Goal: Contribute content

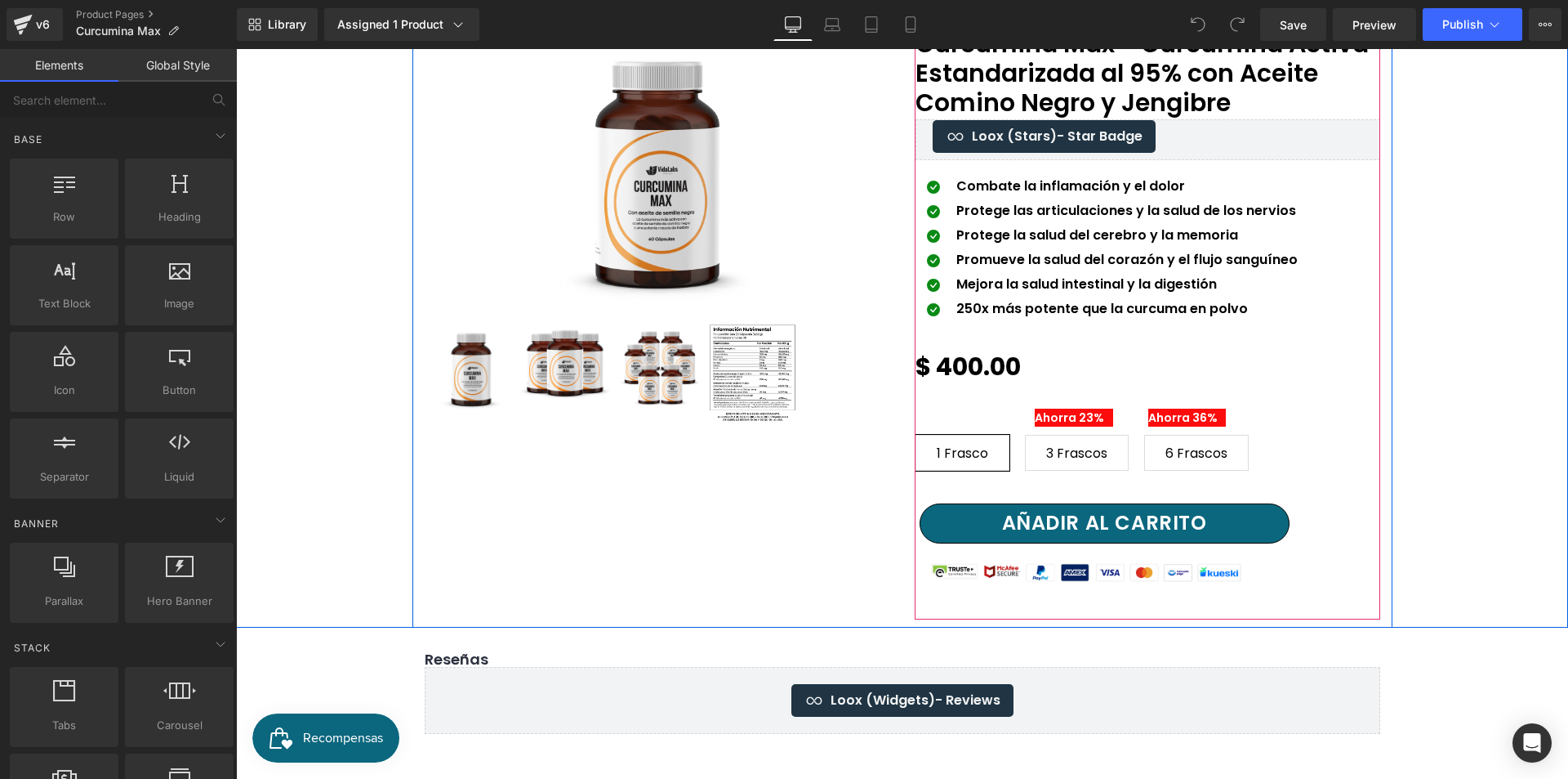
scroll to position [163, 0]
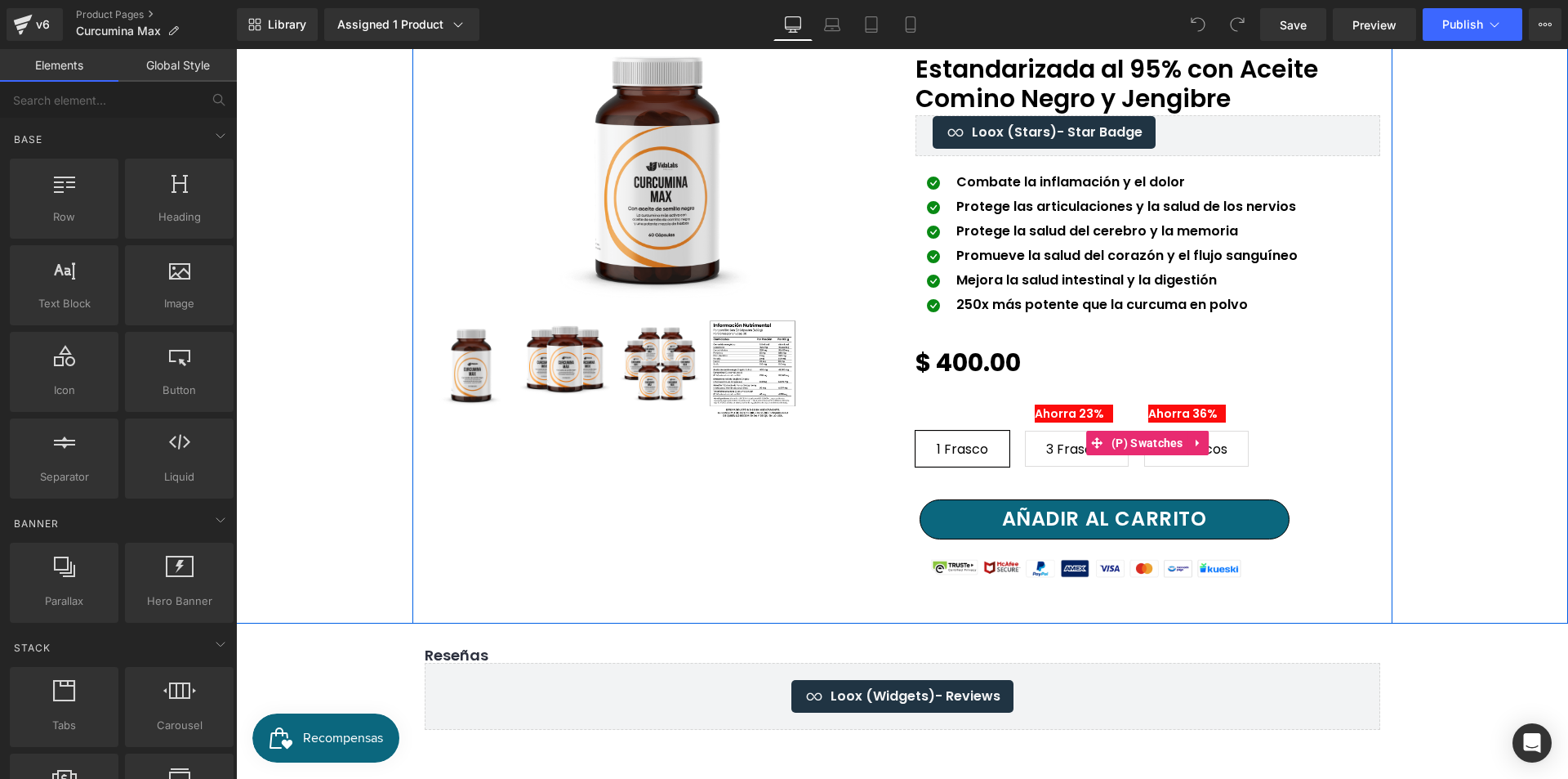
click at [1088, 412] on div "1 Frasco 3 Frascos 6 Frascos" at bounding box center [1148, 442] width 465 height 72
click at [1120, 445] on span "(P) Swatches" at bounding box center [1148, 443] width 80 height 24
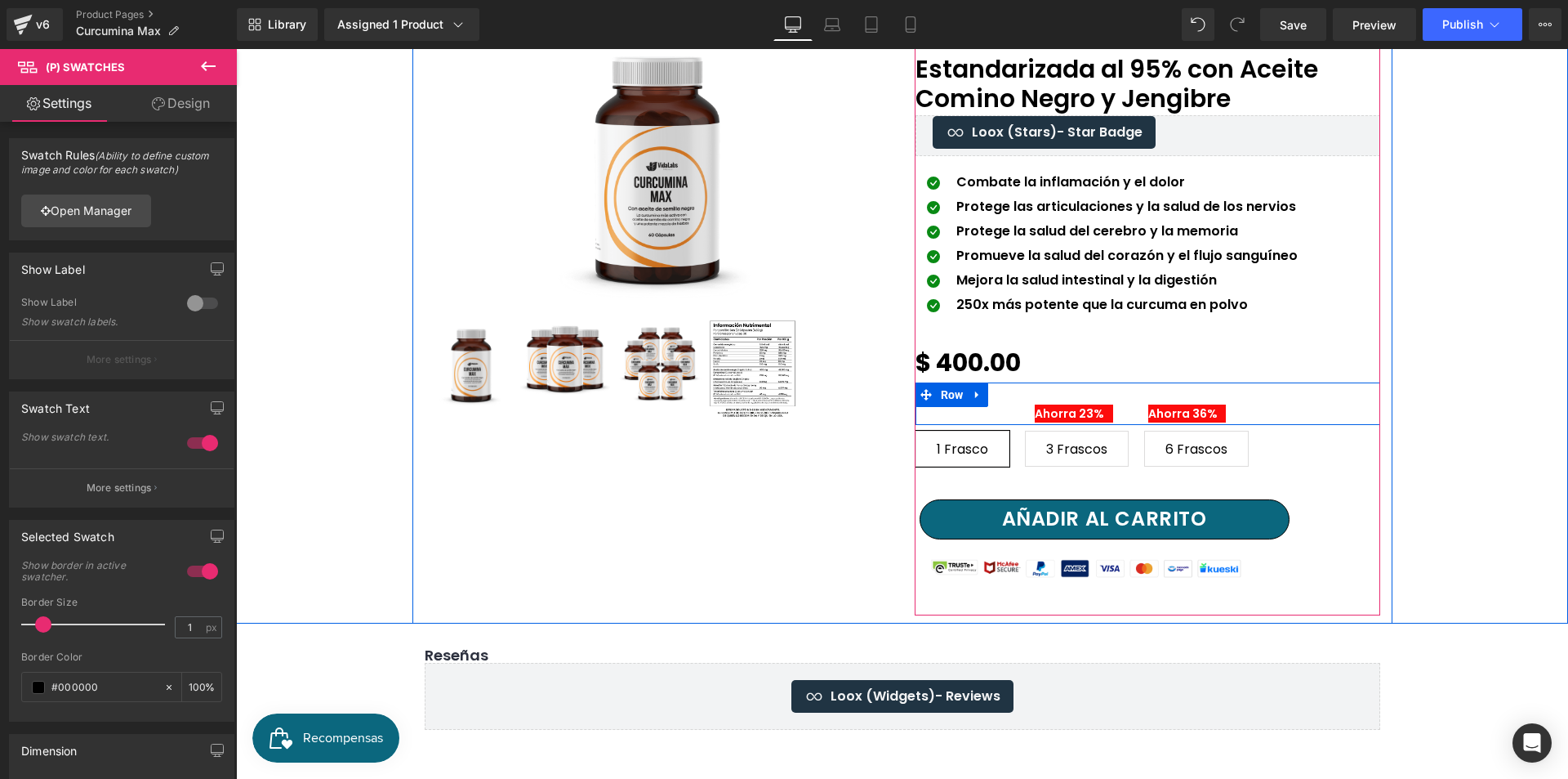
click at [1035, 394] on div "Ahorra 23% Text Block" at bounding box center [1086, 407] width 114 height 31
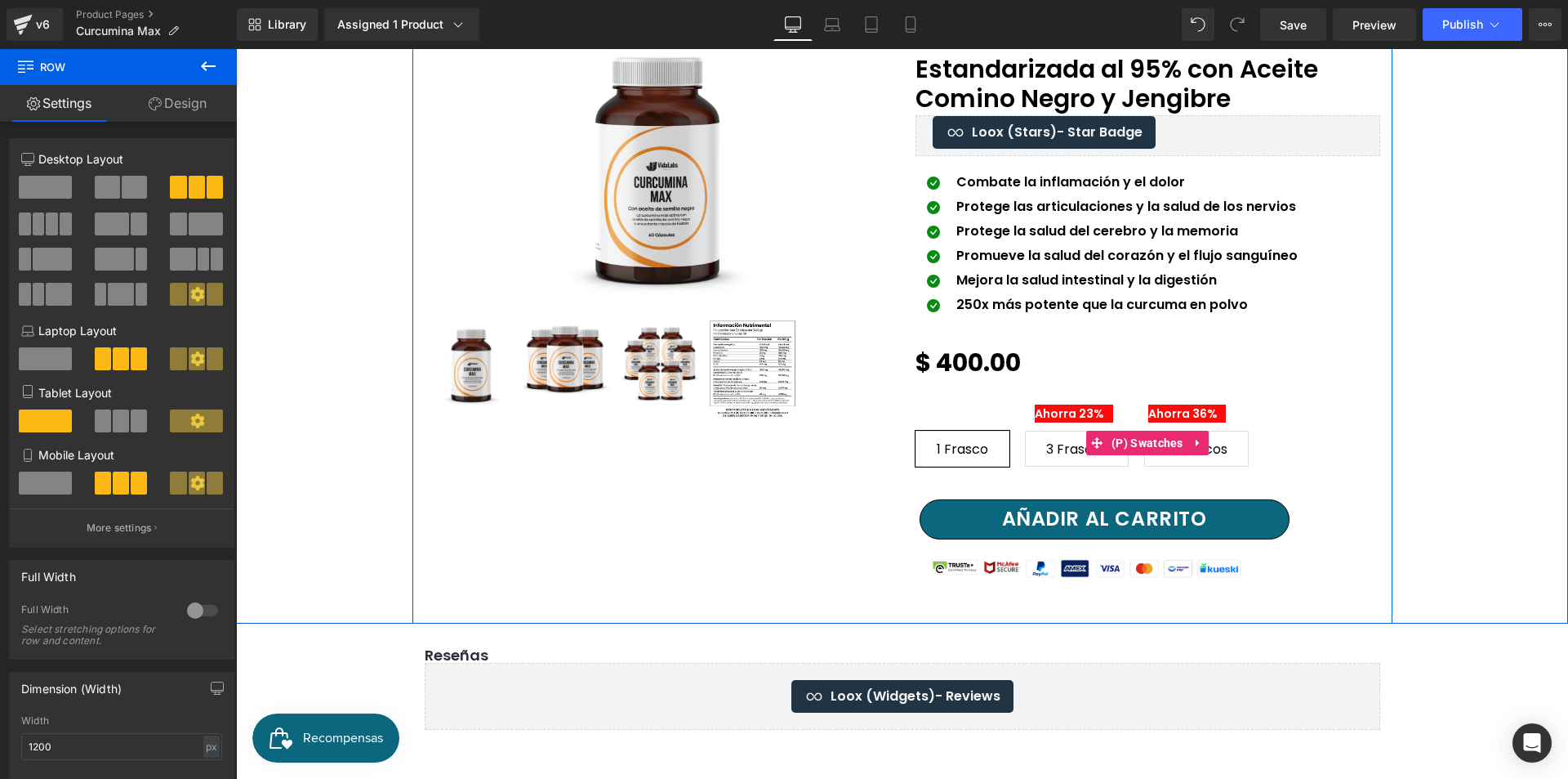
click at [1051, 410] on div "1 Frasco 3 Frascos 6 Frascos" at bounding box center [1148, 442] width 465 height 72
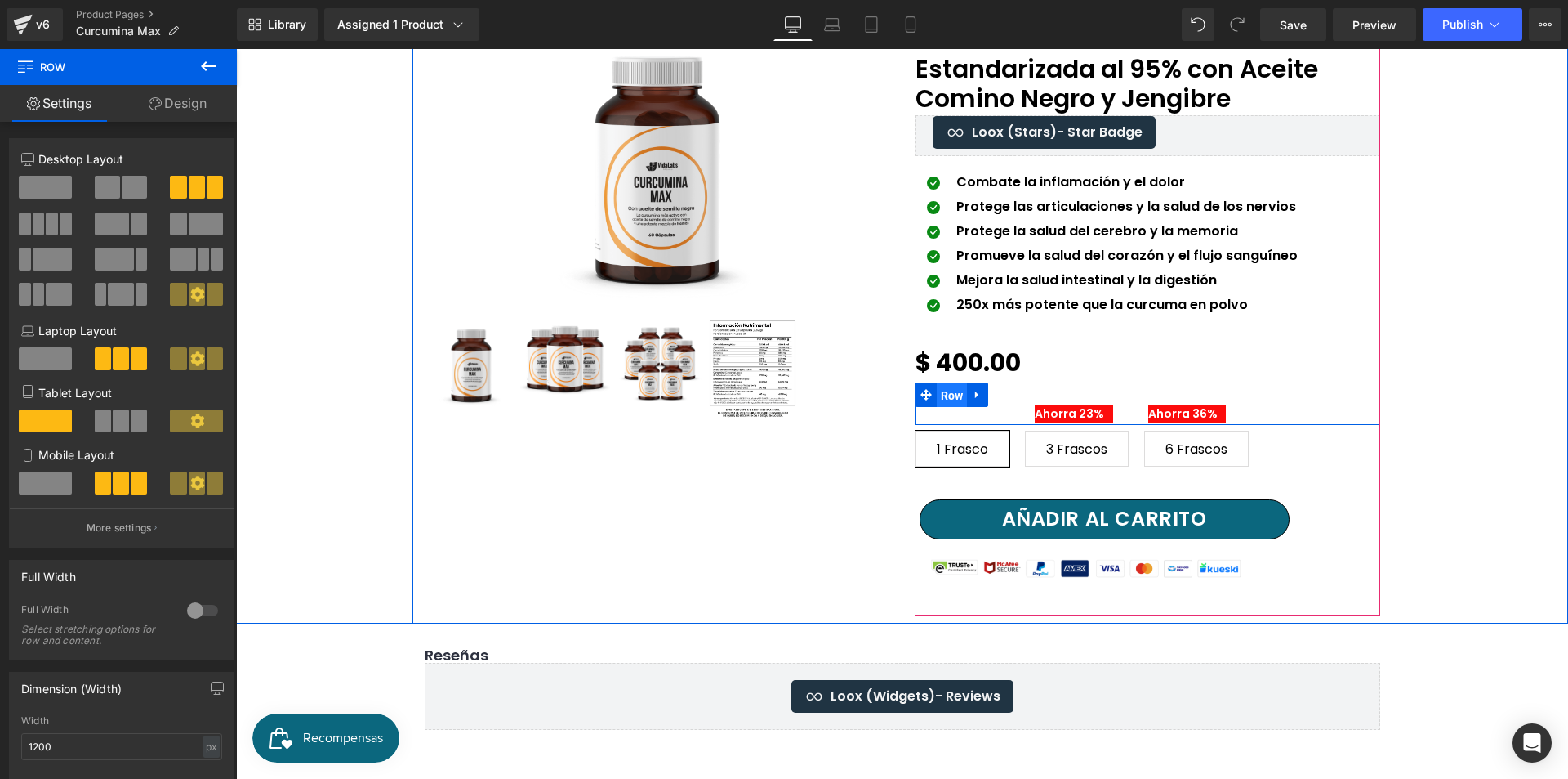
click at [948, 395] on span "Row" at bounding box center [952, 395] width 31 height 24
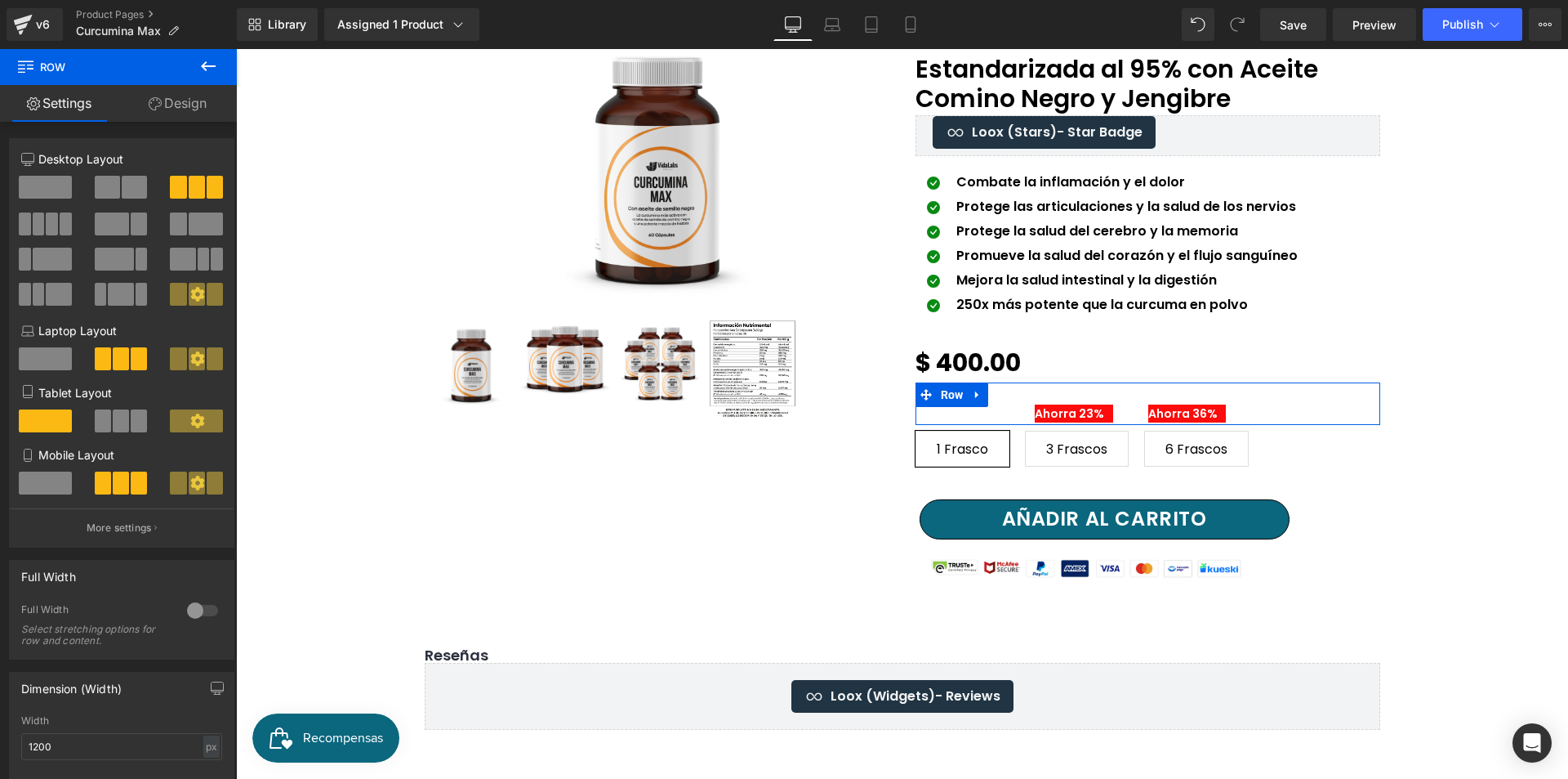
click at [170, 94] on link "Design" at bounding box center [178, 103] width 119 height 37
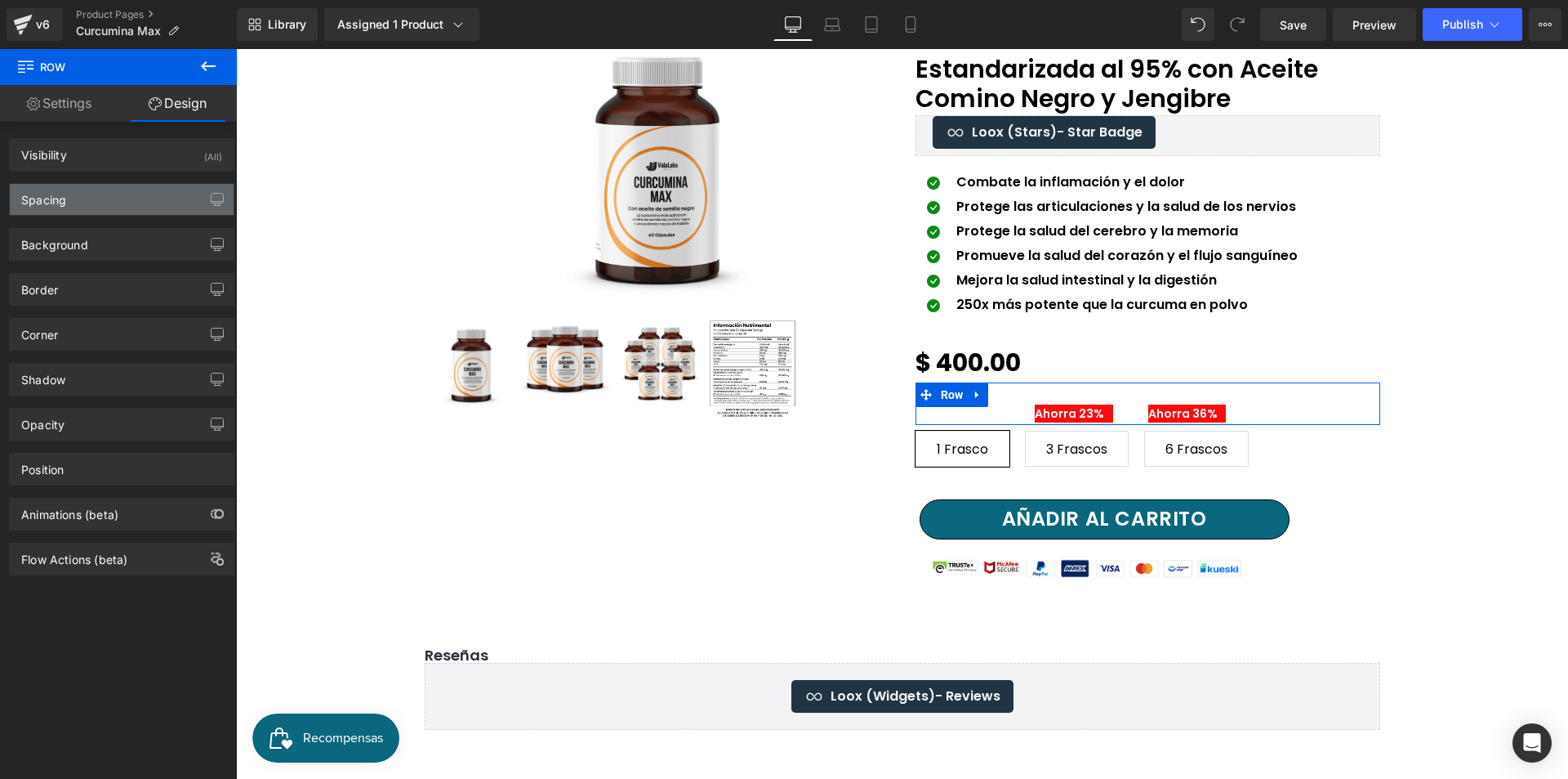
click at [140, 190] on div "Spacing" at bounding box center [121, 200] width 224 height 31
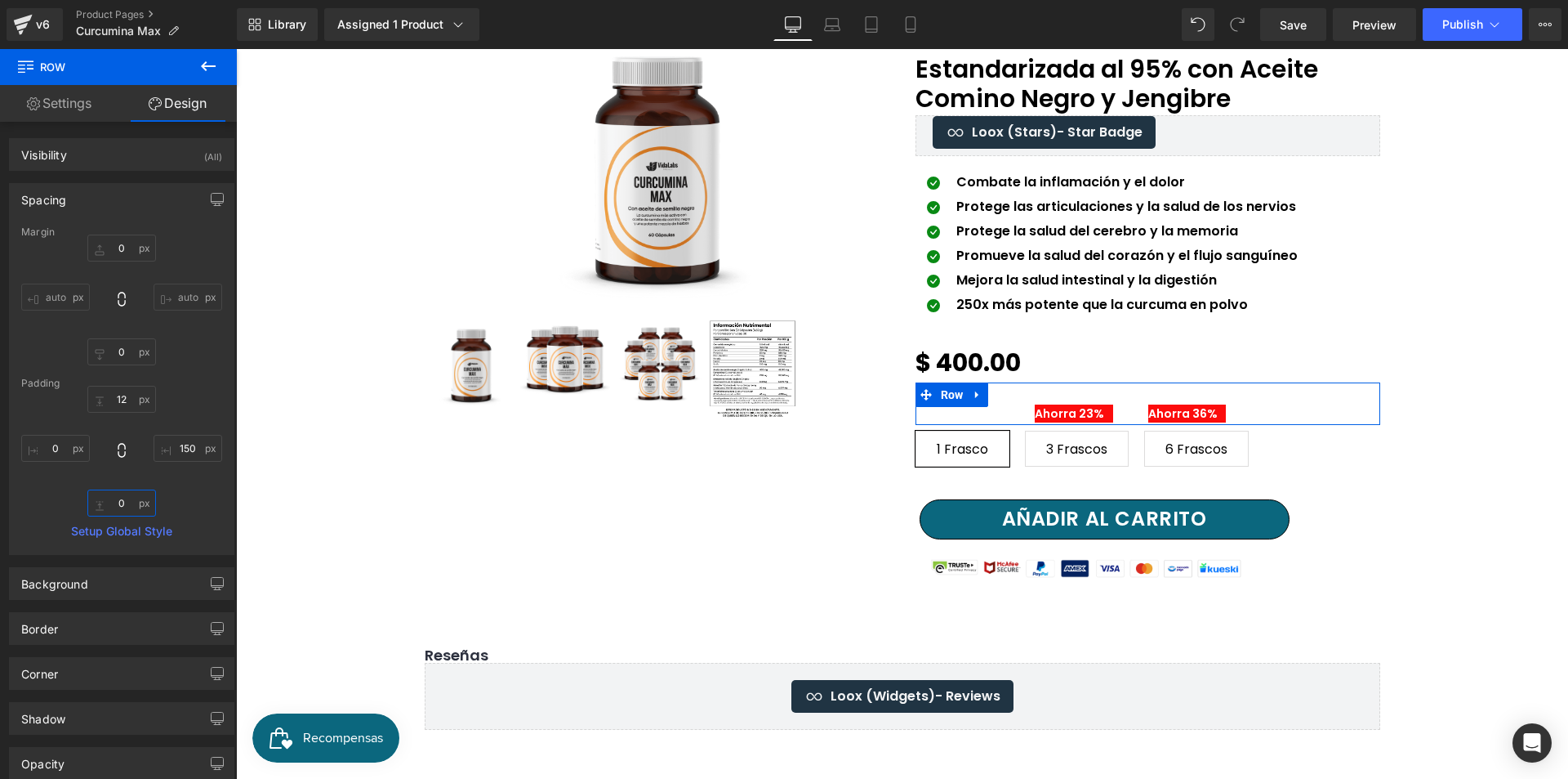
click at [120, 498] on input "text" at bounding box center [121, 502] width 69 height 27
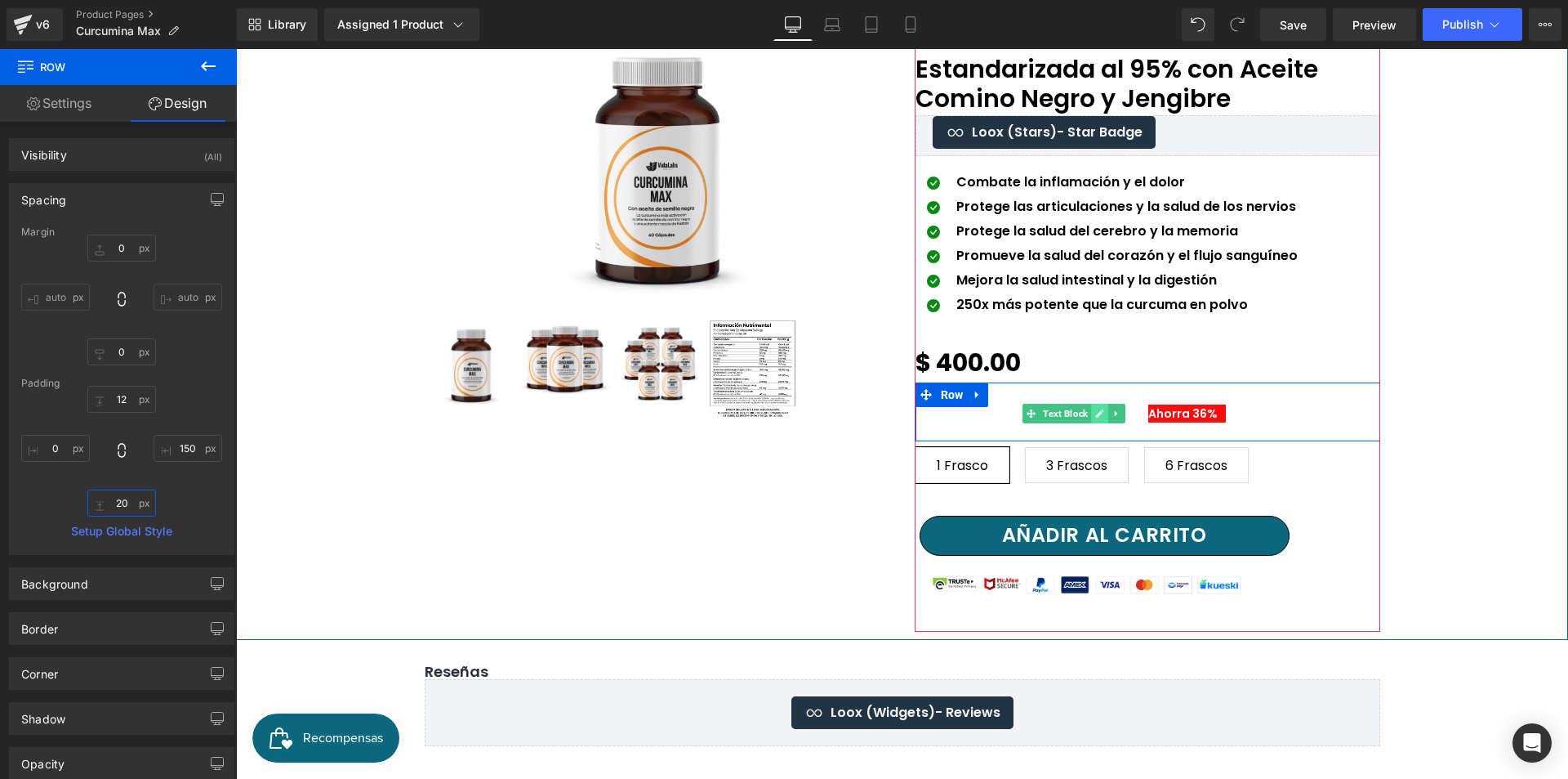
type input "20"
click at [1099, 417] on icon at bounding box center [1100, 413] width 9 height 10
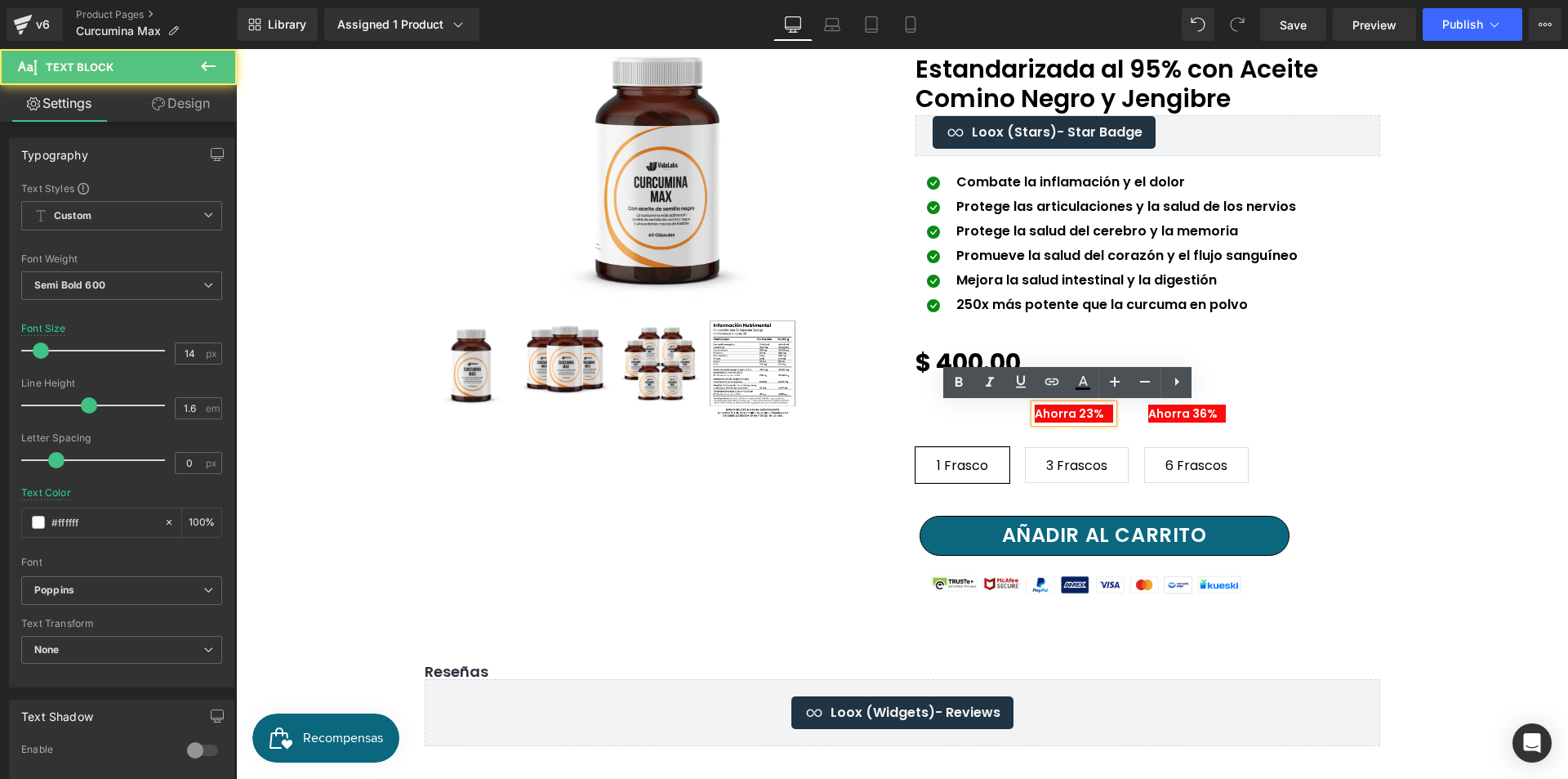
click at [1089, 410] on p "Ahorra 23%" at bounding box center [1074, 413] width 78 height 18
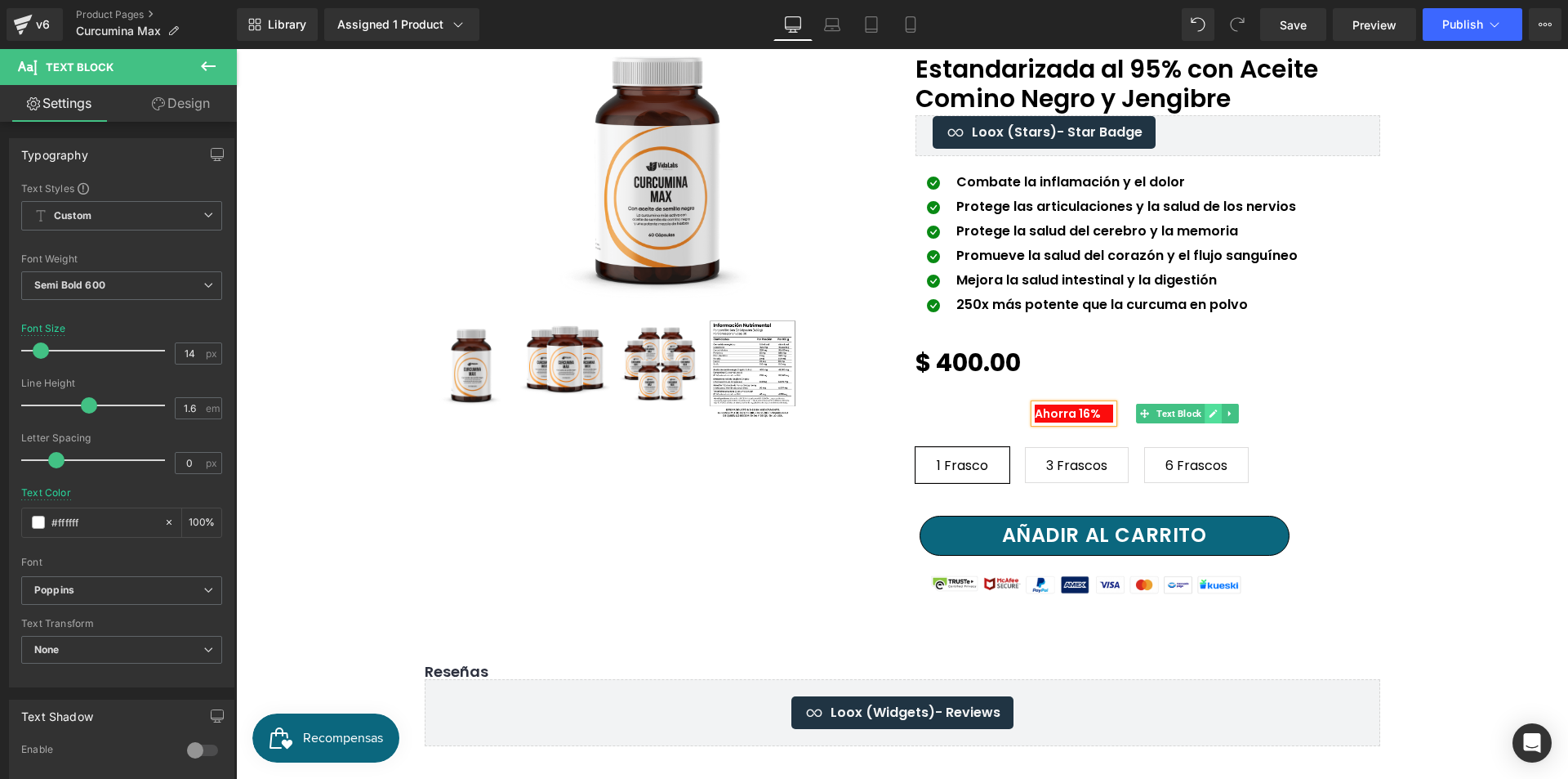
click at [1209, 409] on icon at bounding box center [1213, 413] width 9 height 10
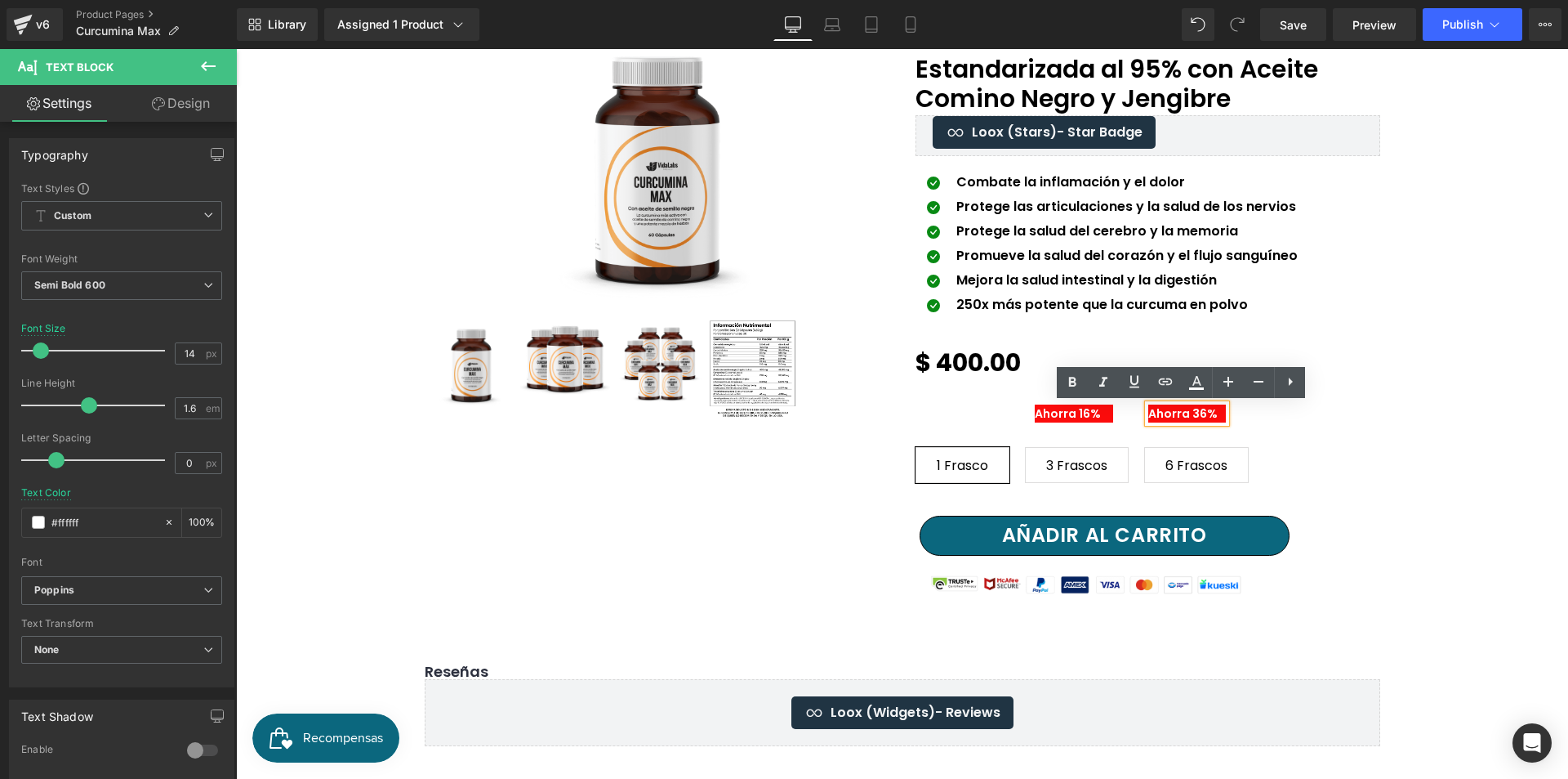
click at [1204, 409] on p "Ahorra 36%" at bounding box center [1188, 413] width 78 height 18
click at [951, 387] on div "Text Block Ahorra 16% Text Block Ahorra 20% Text Block Row" at bounding box center [1148, 412] width 465 height 59
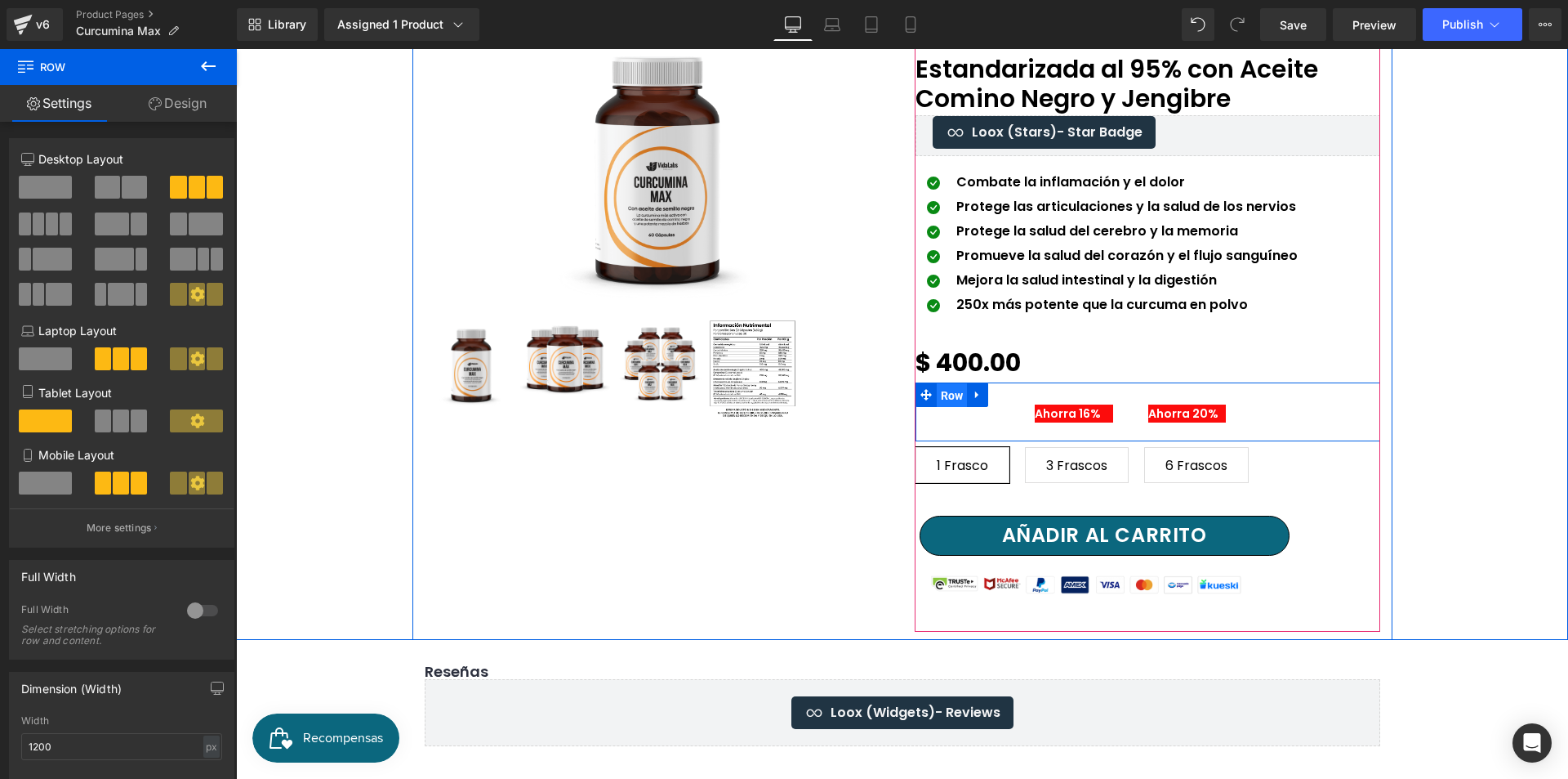
click at [937, 401] on span "Row" at bounding box center [952, 395] width 31 height 24
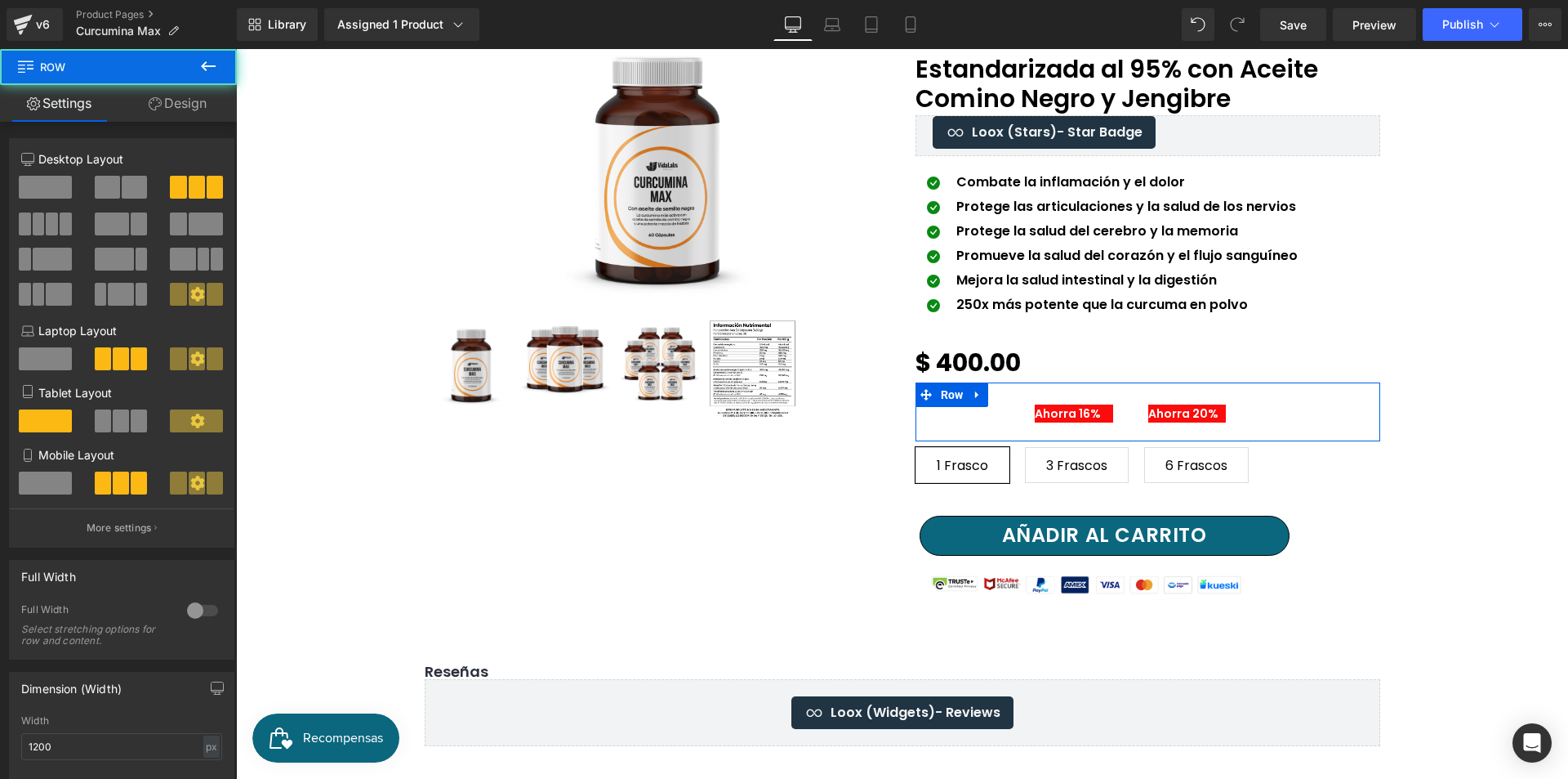
click at [210, 100] on link "Design" at bounding box center [178, 103] width 119 height 37
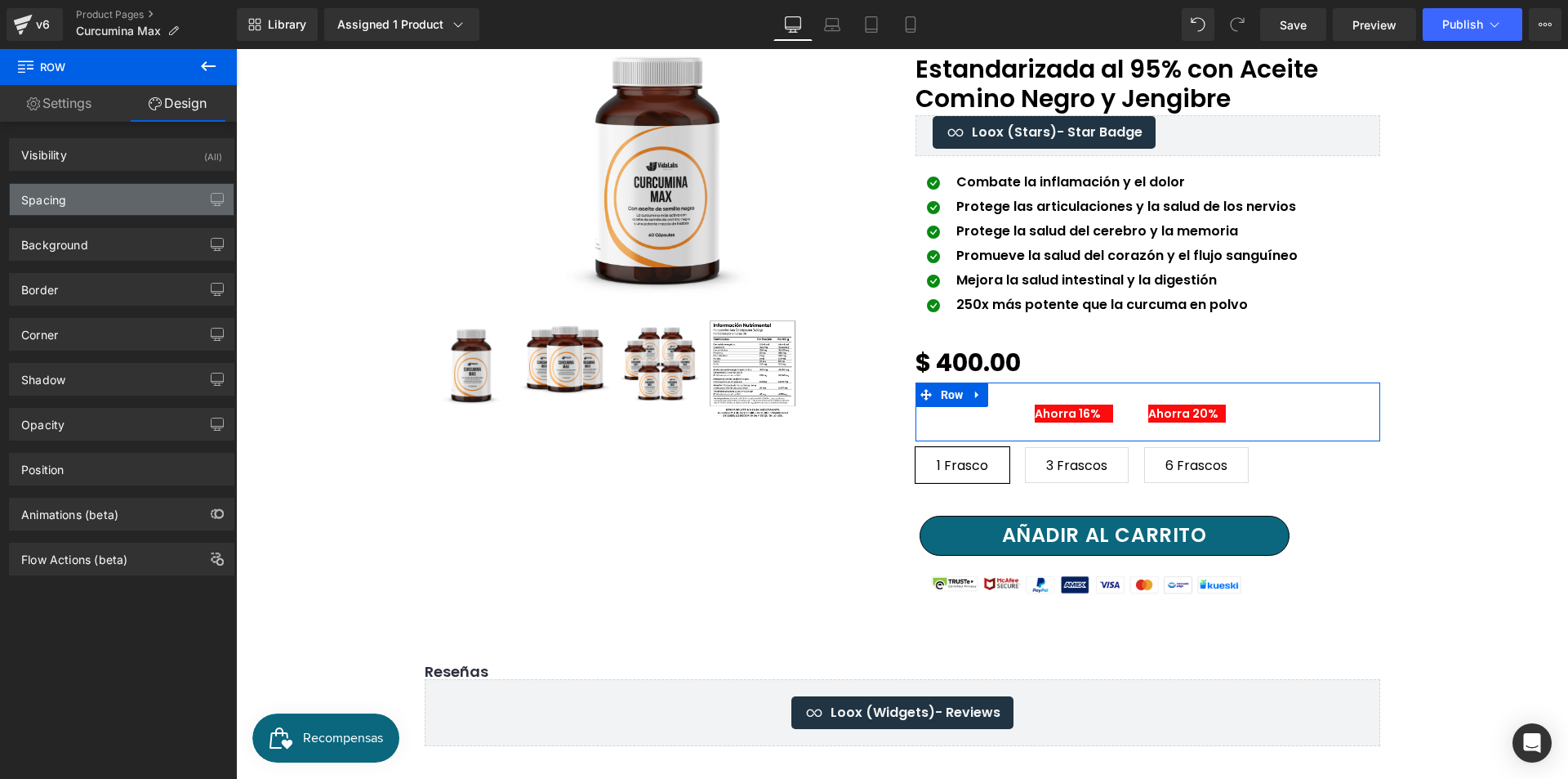
click at [143, 203] on div "Spacing" at bounding box center [121, 200] width 224 height 31
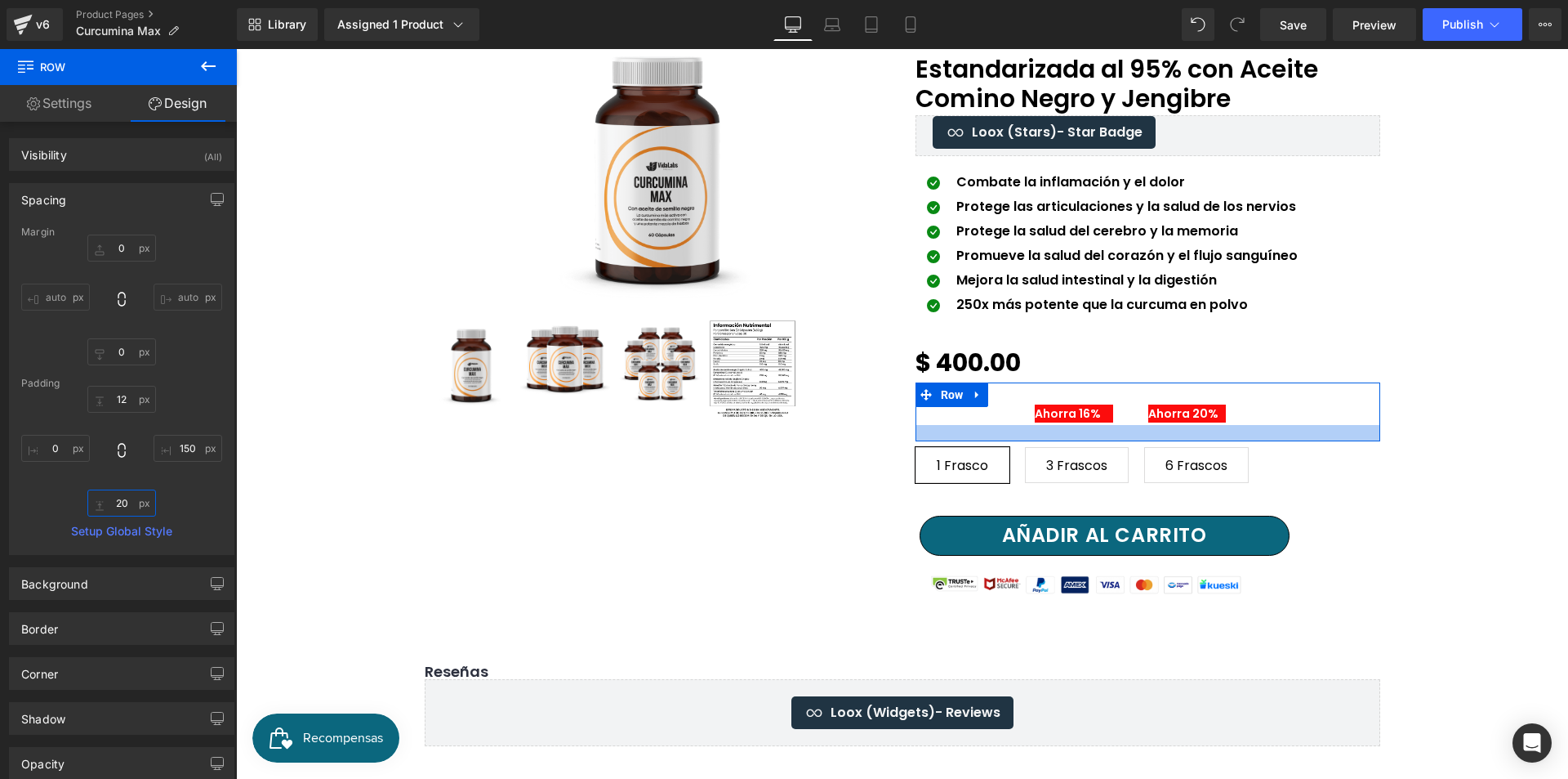
click at [124, 496] on input "20" at bounding box center [121, 502] width 69 height 27
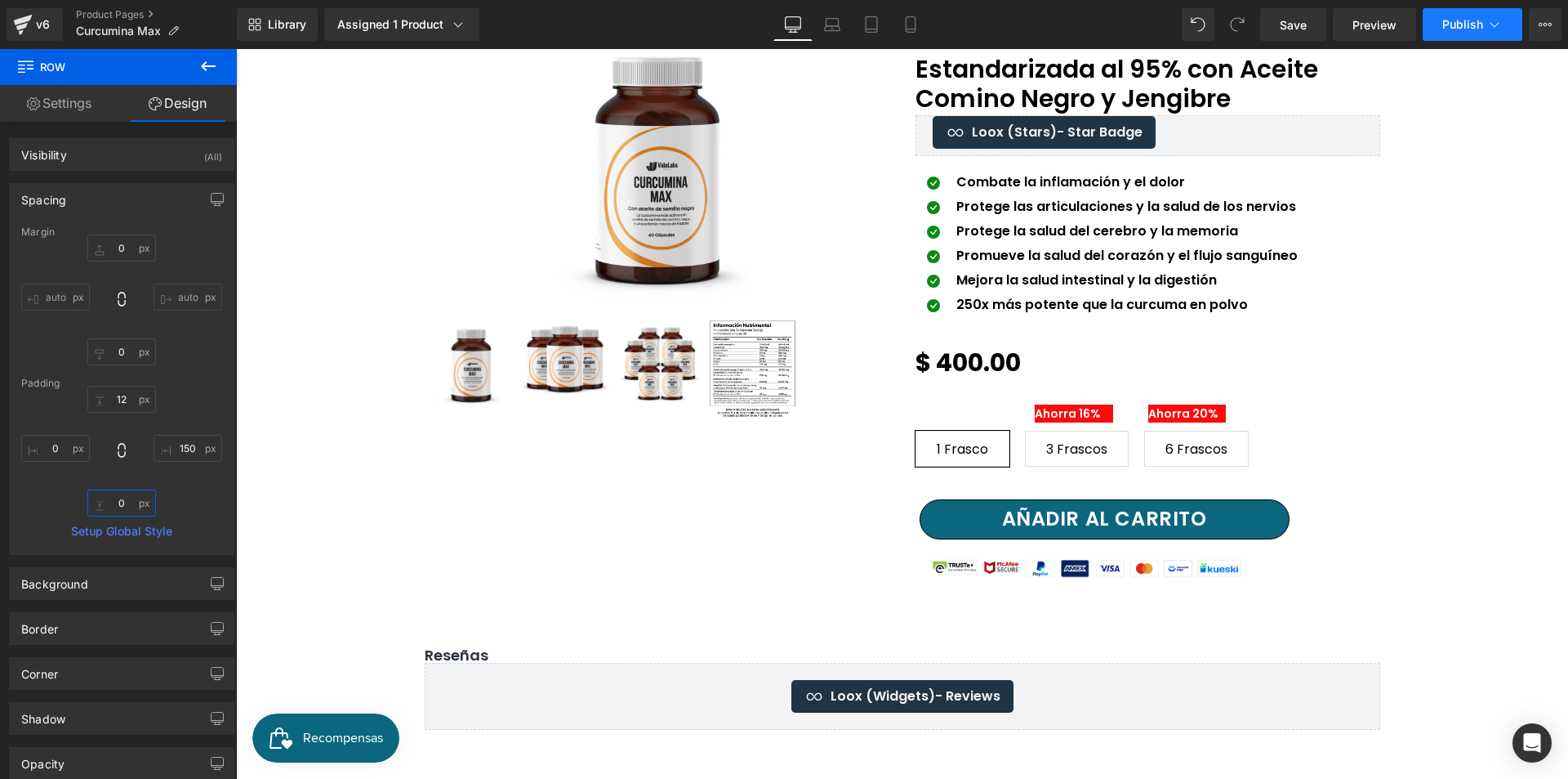
type input "0"
click at [1469, 24] on span "Publish" at bounding box center [1462, 24] width 41 height 13
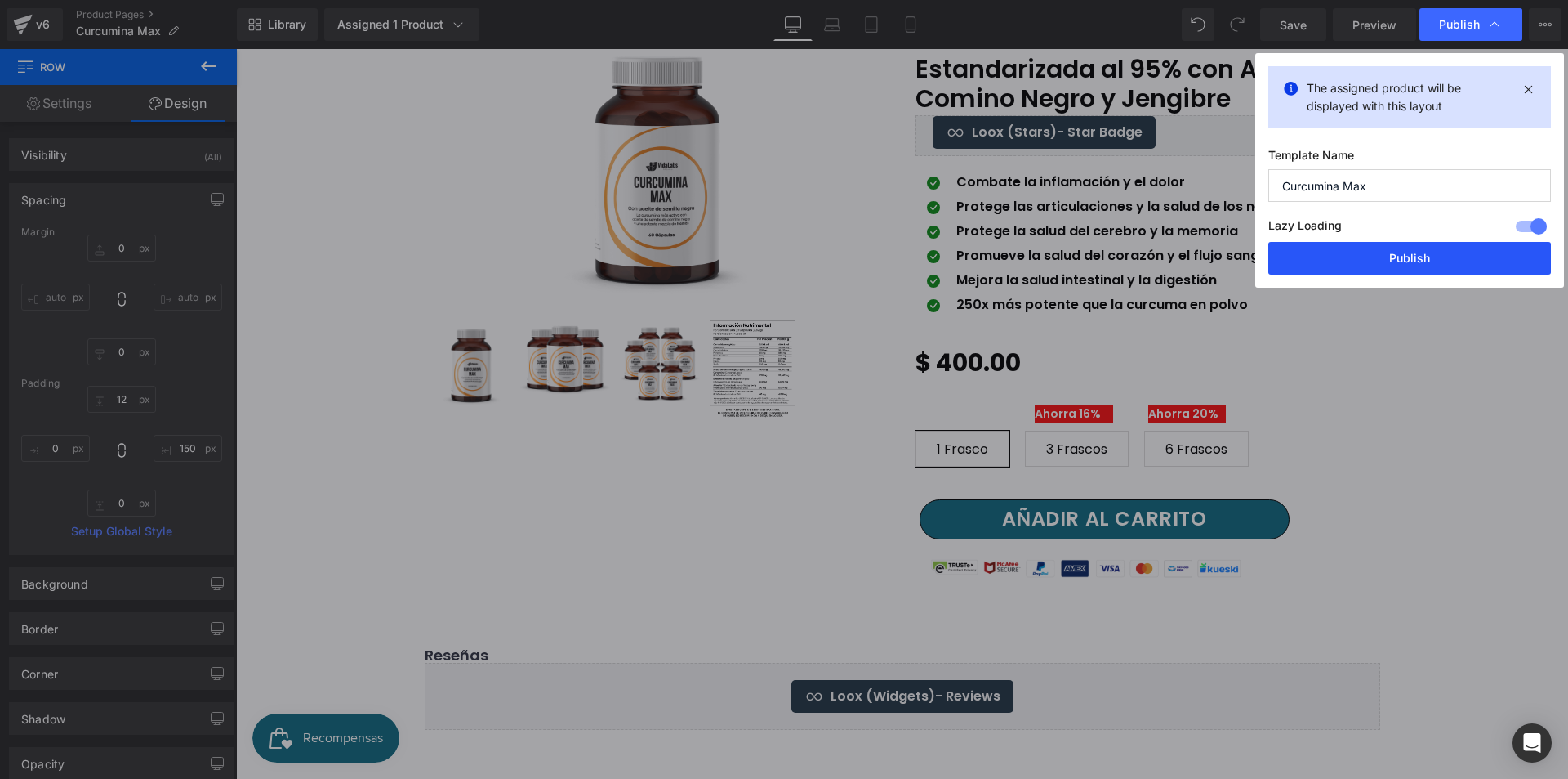
click at [1469, 262] on button "Publish" at bounding box center [1410, 257] width 283 height 32
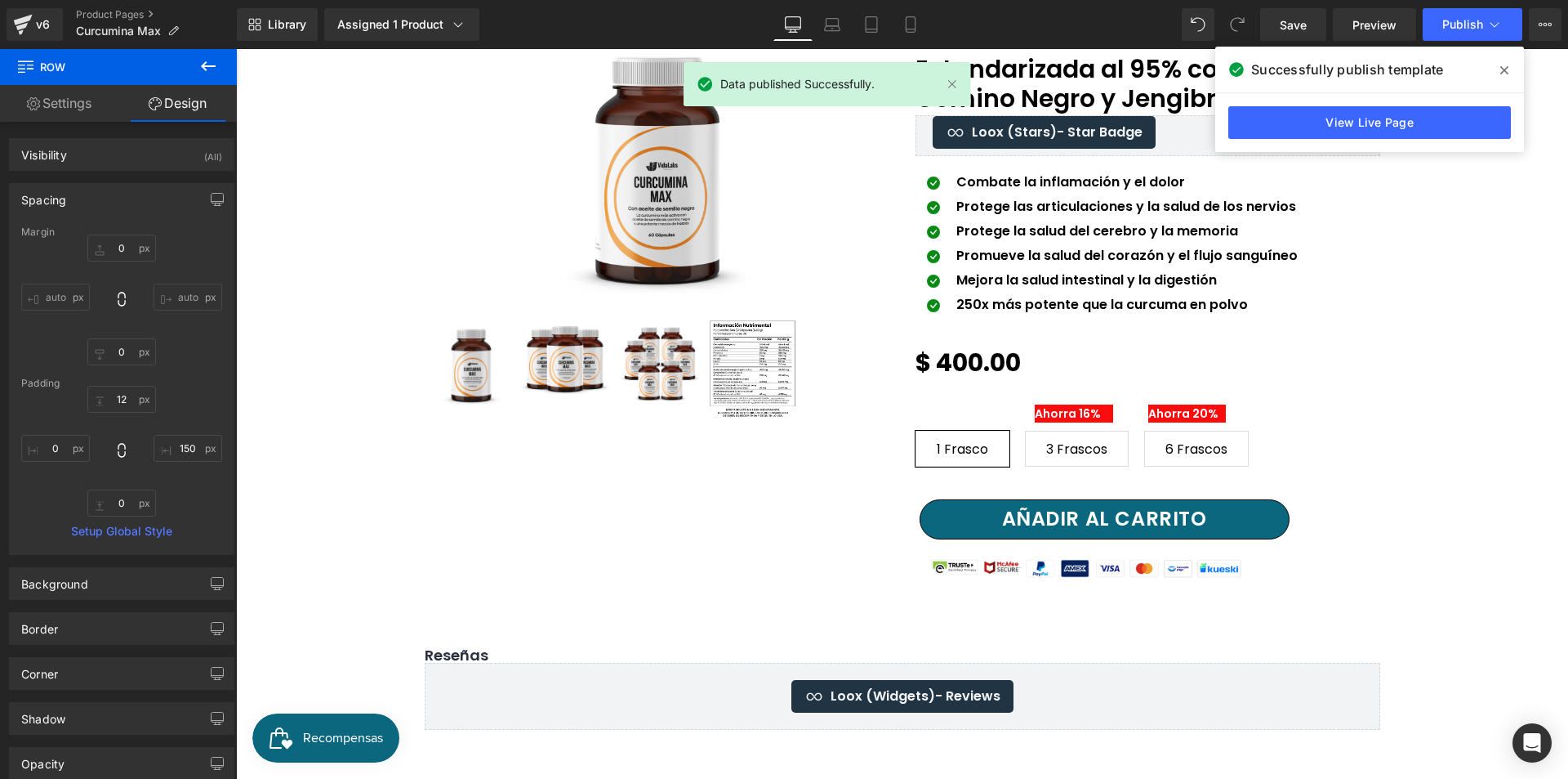
click at [1504, 70] on icon at bounding box center [1504, 70] width 8 height 8
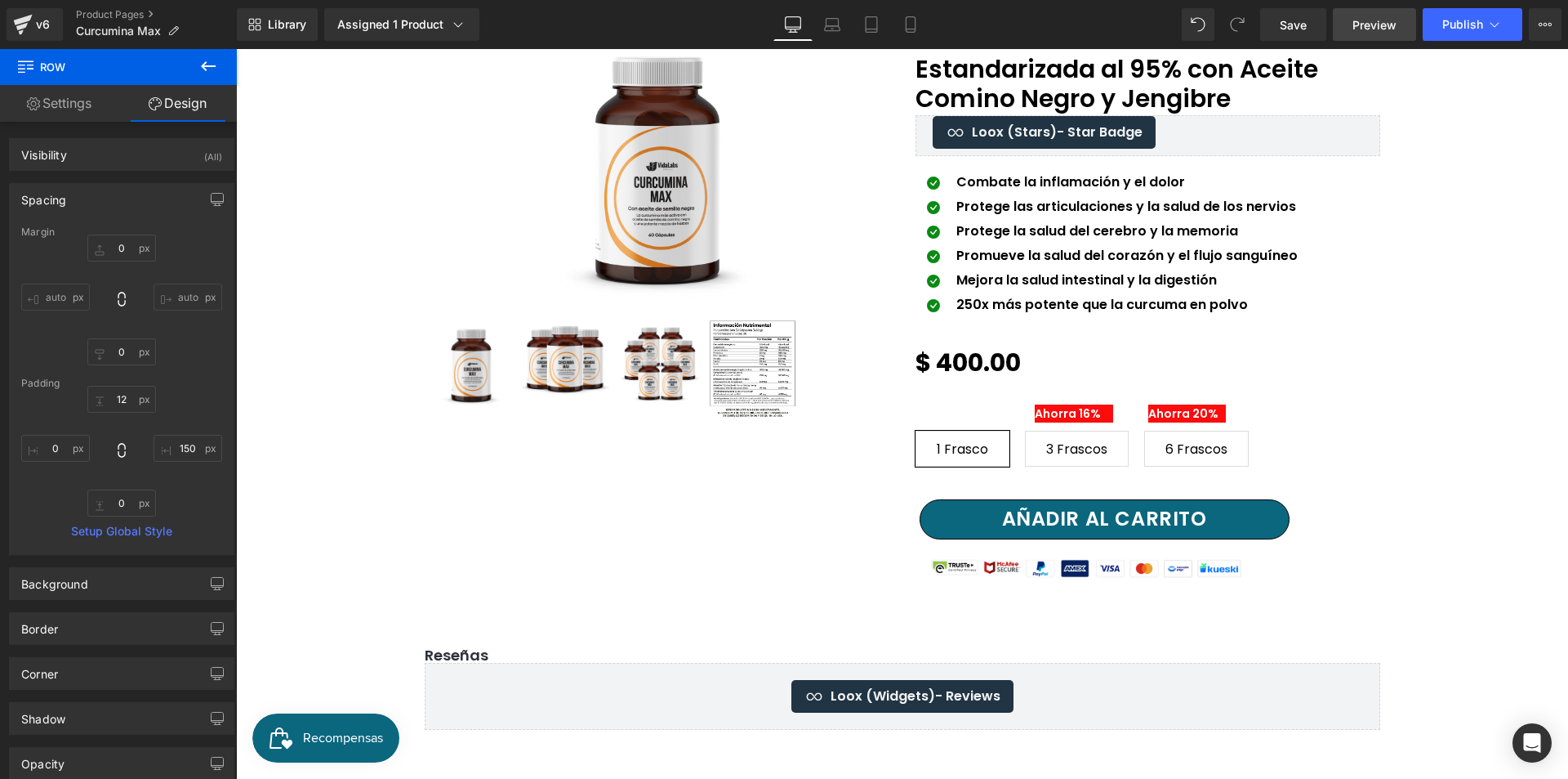
click at [1373, 30] on span "Preview" at bounding box center [1374, 25] width 44 height 17
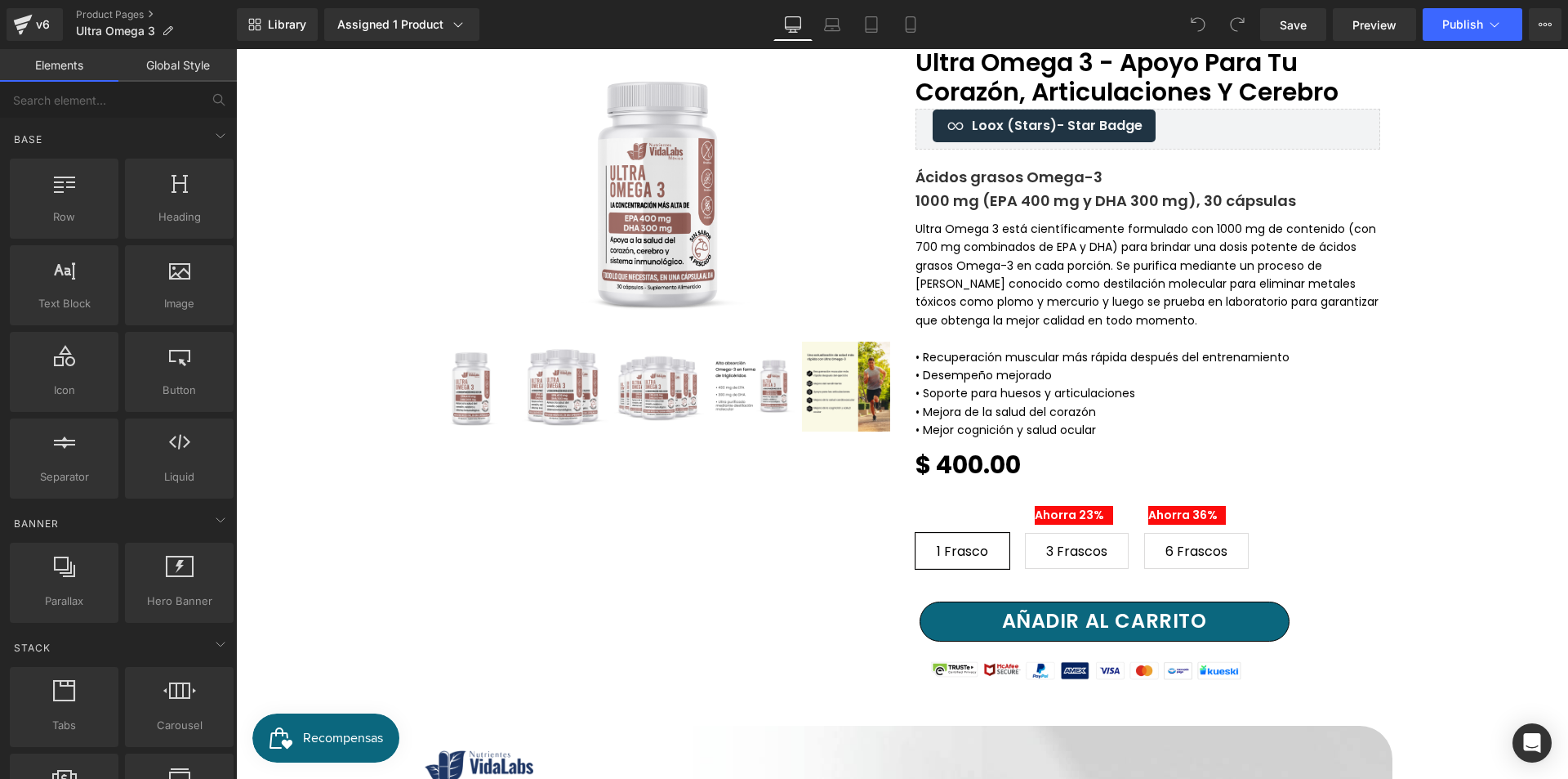
scroll to position [163, 0]
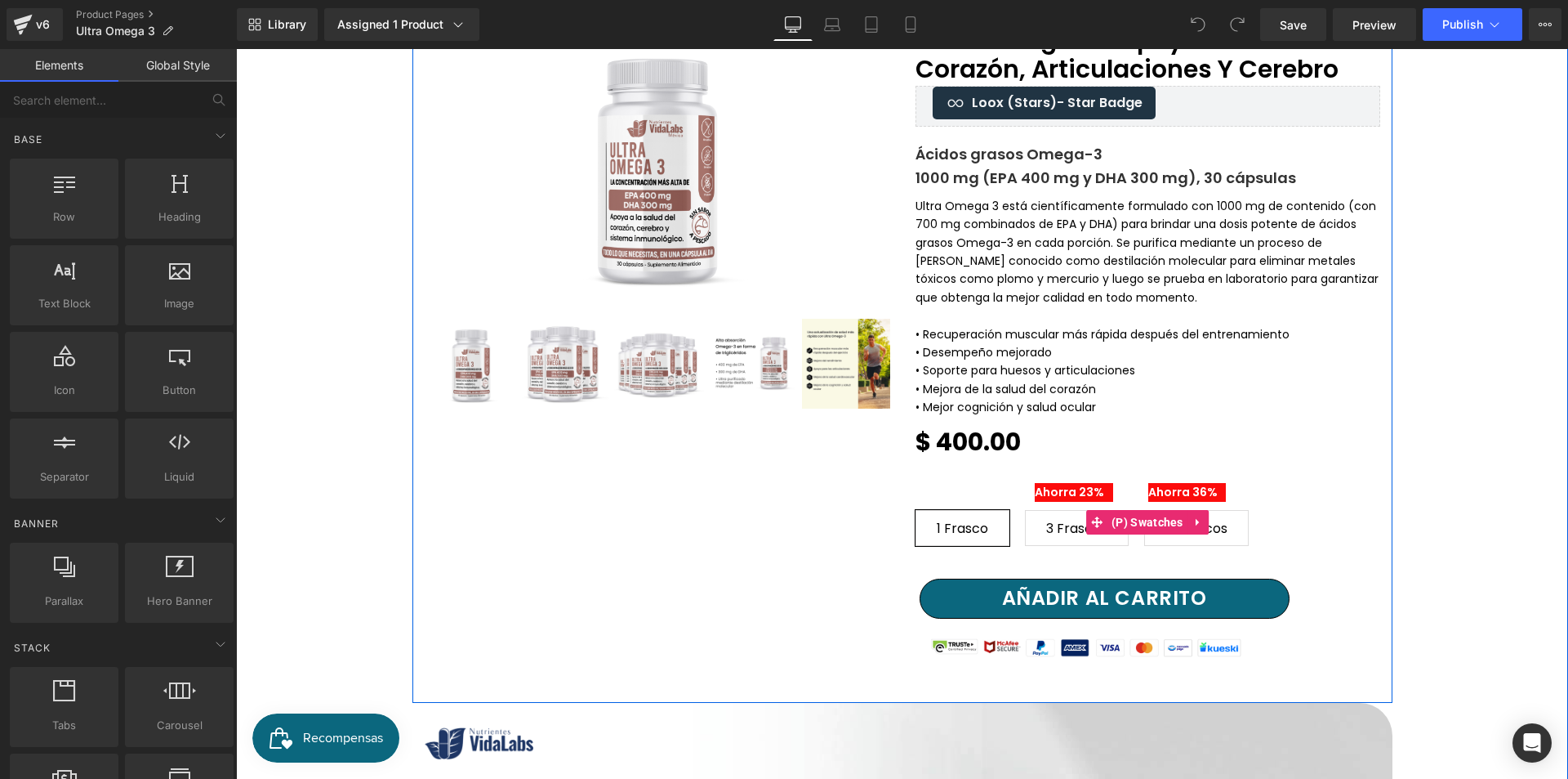
click at [1075, 493] on div "1 Frasco 3 Frascos 6 Frascos" at bounding box center [1148, 521] width 465 height 72
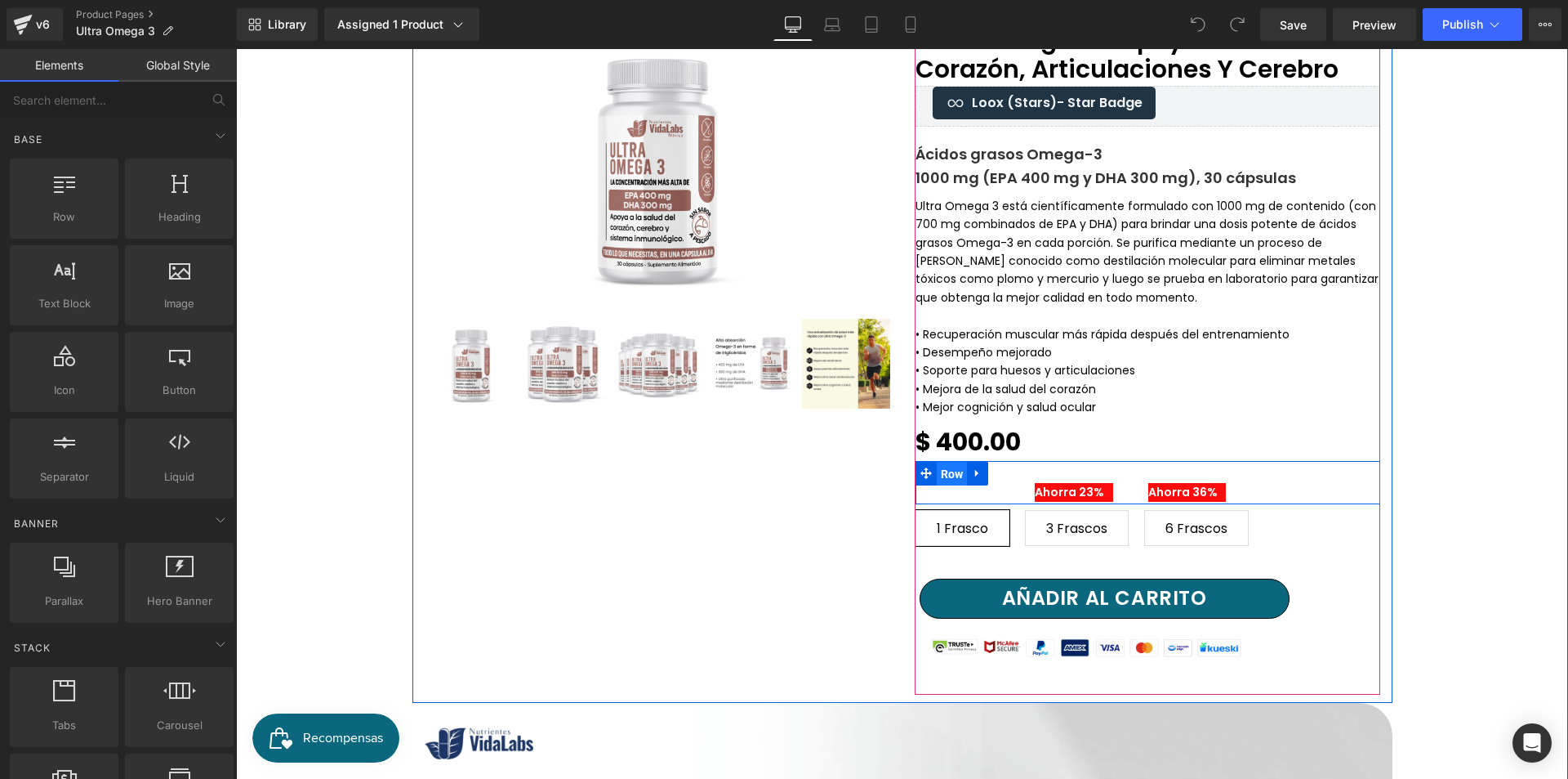
click at [950, 476] on span "Row" at bounding box center [952, 474] width 31 height 24
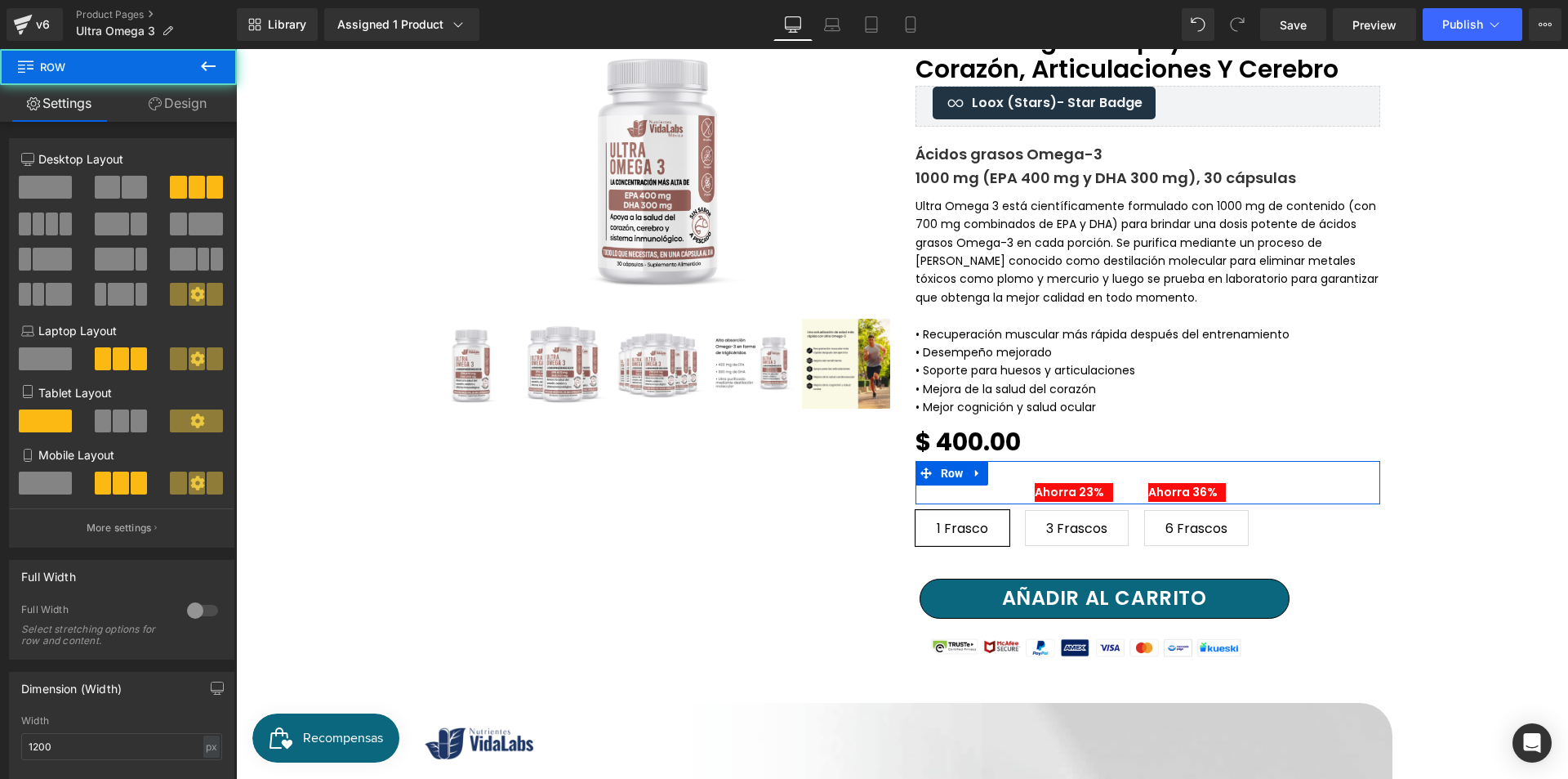
click at [205, 102] on link "Design" at bounding box center [178, 103] width 119 height 37
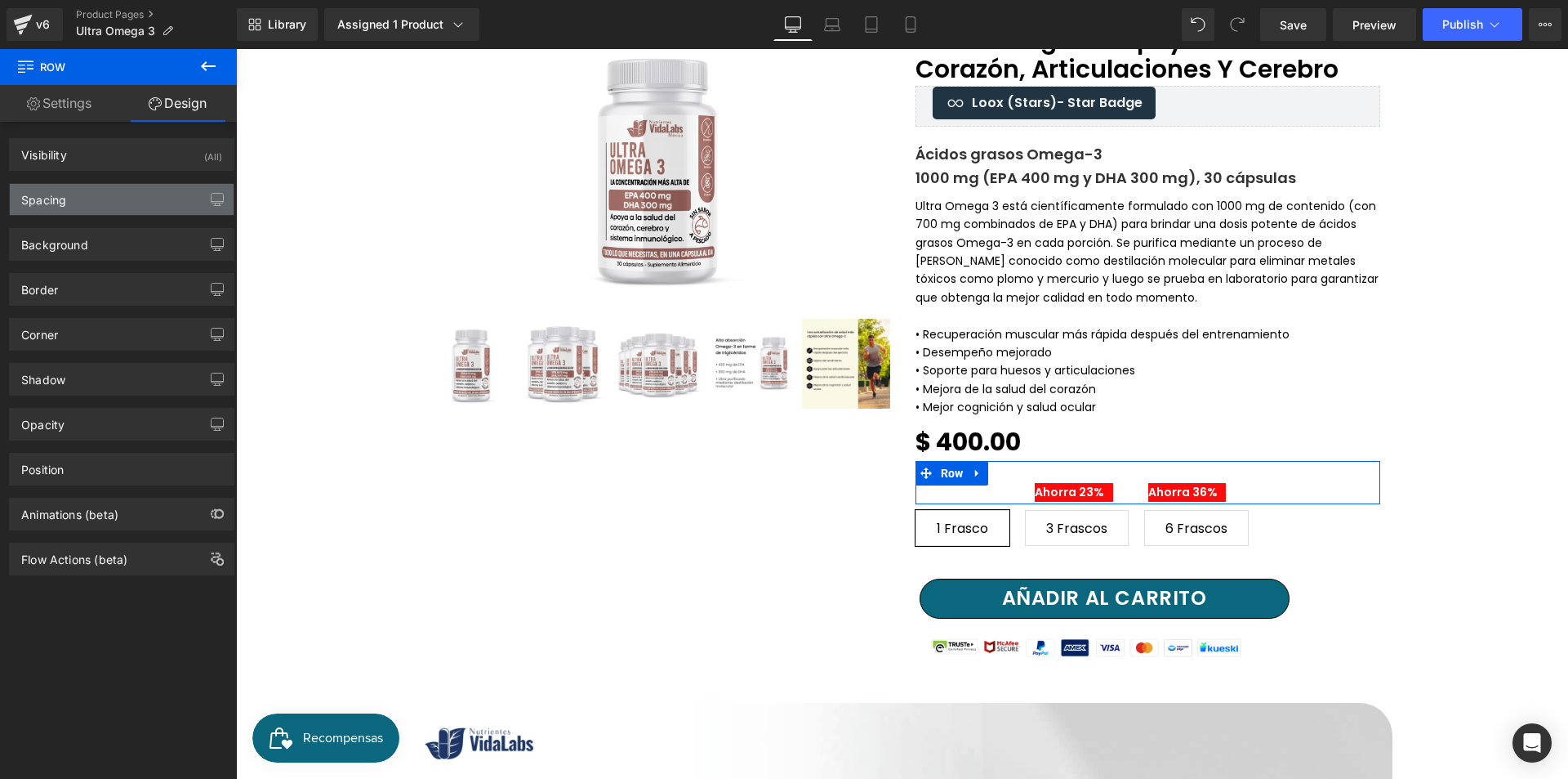
click at [124, 207] on div "Spacing" at bounding box center [121, 200] width 224 height 31
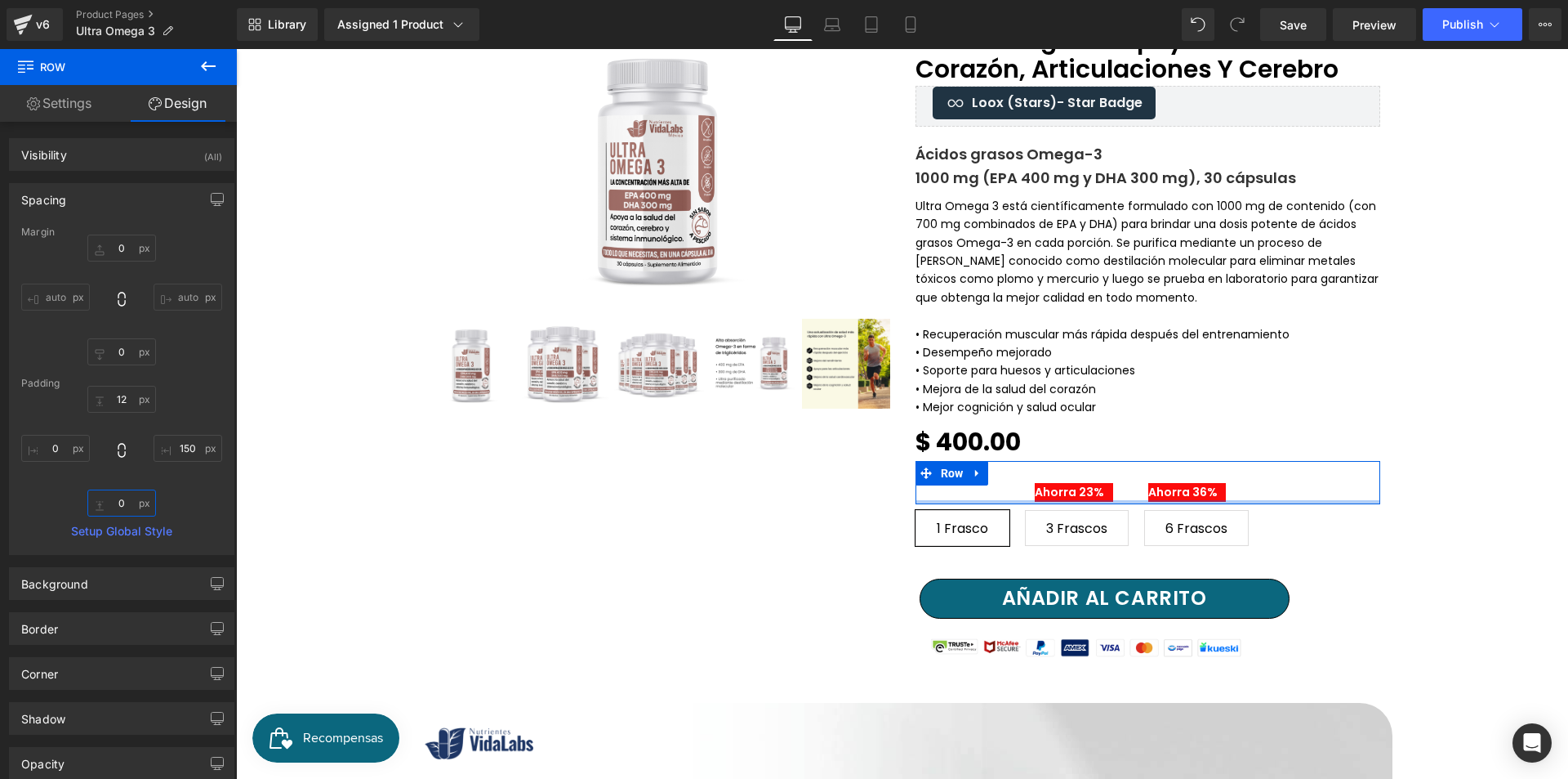
click at [125, 503] on input "text" at bounding box center [121, 502] width 69 height 27
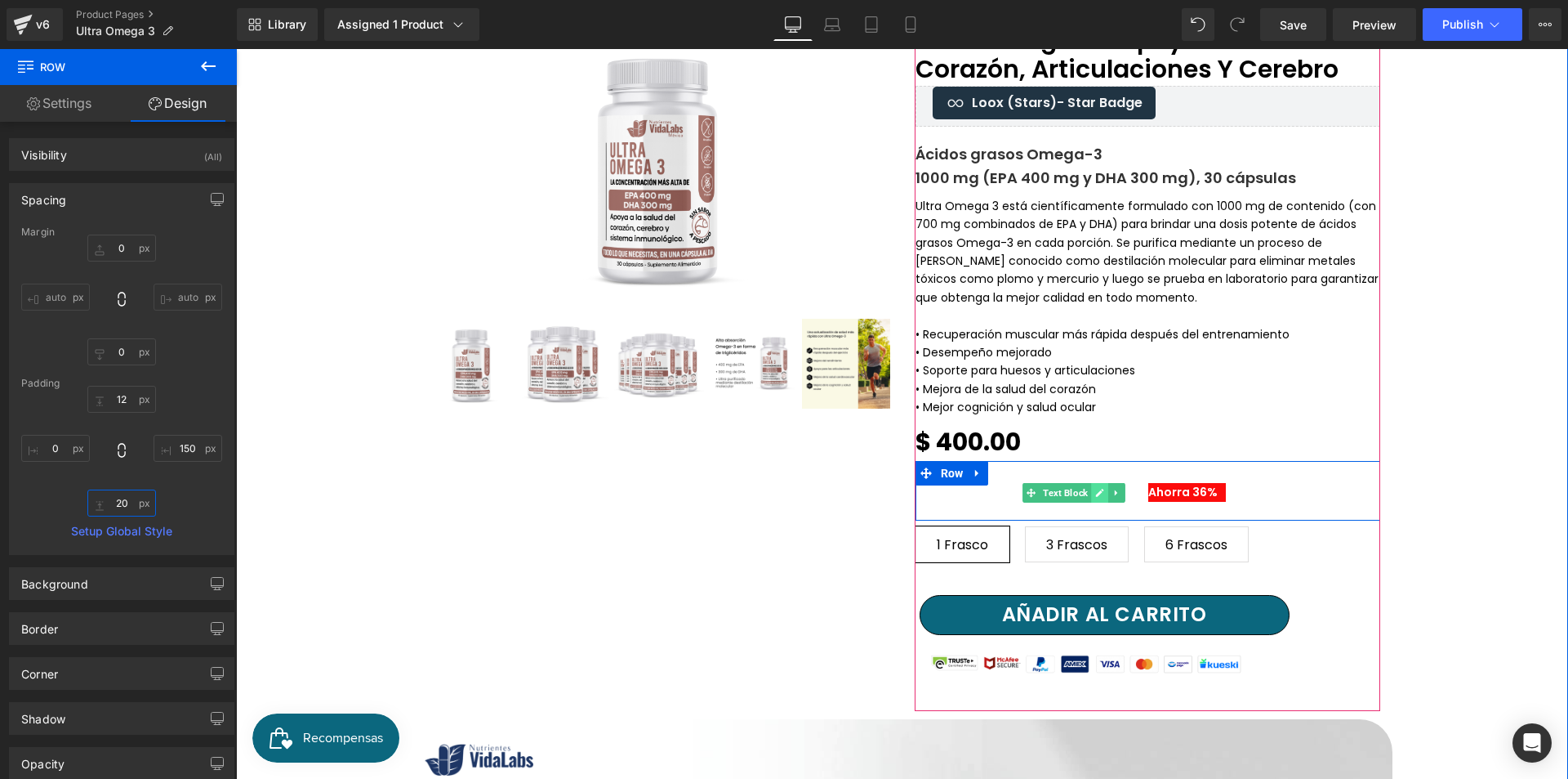
type input "20"
click at [1095, 483] on link at bounding box center [1100, 493] width 17 height 19
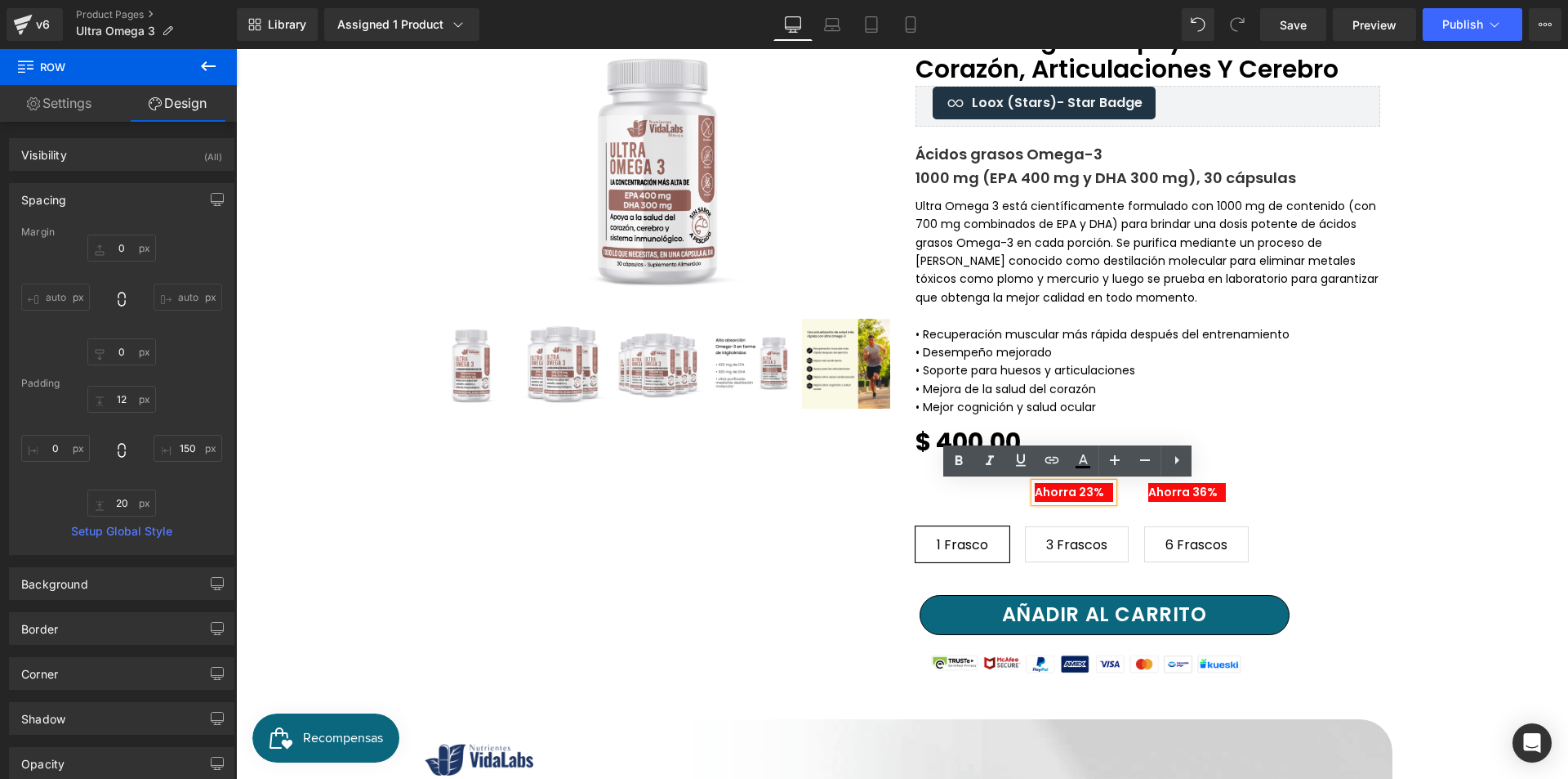
click at [1094, 495] on p "Ahorra 23%" at bounding box center [1074, 492] width 78 height 18
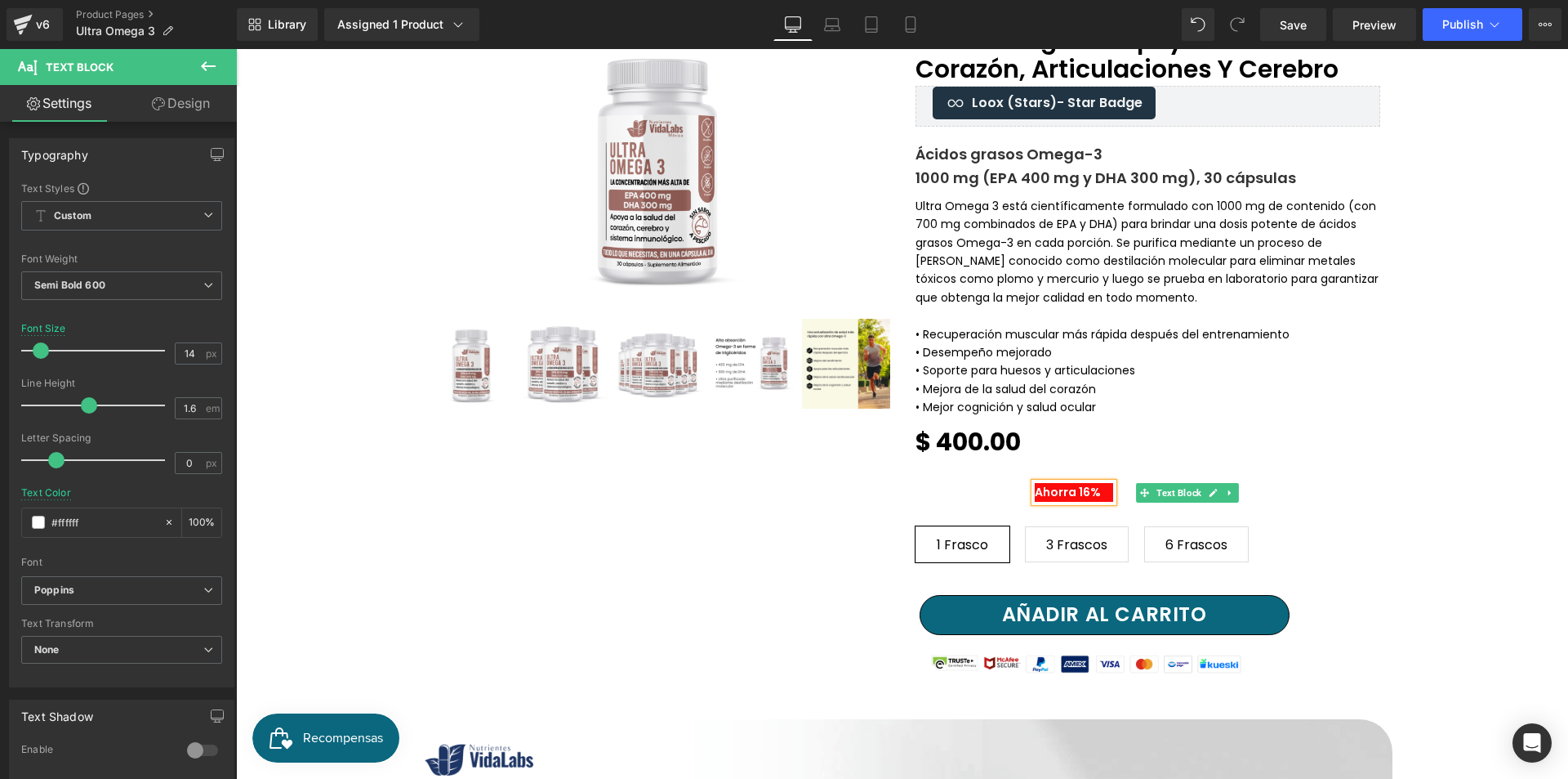
click at [1205, 484] on link at bounding box center [1214, 493] width 17 height 19
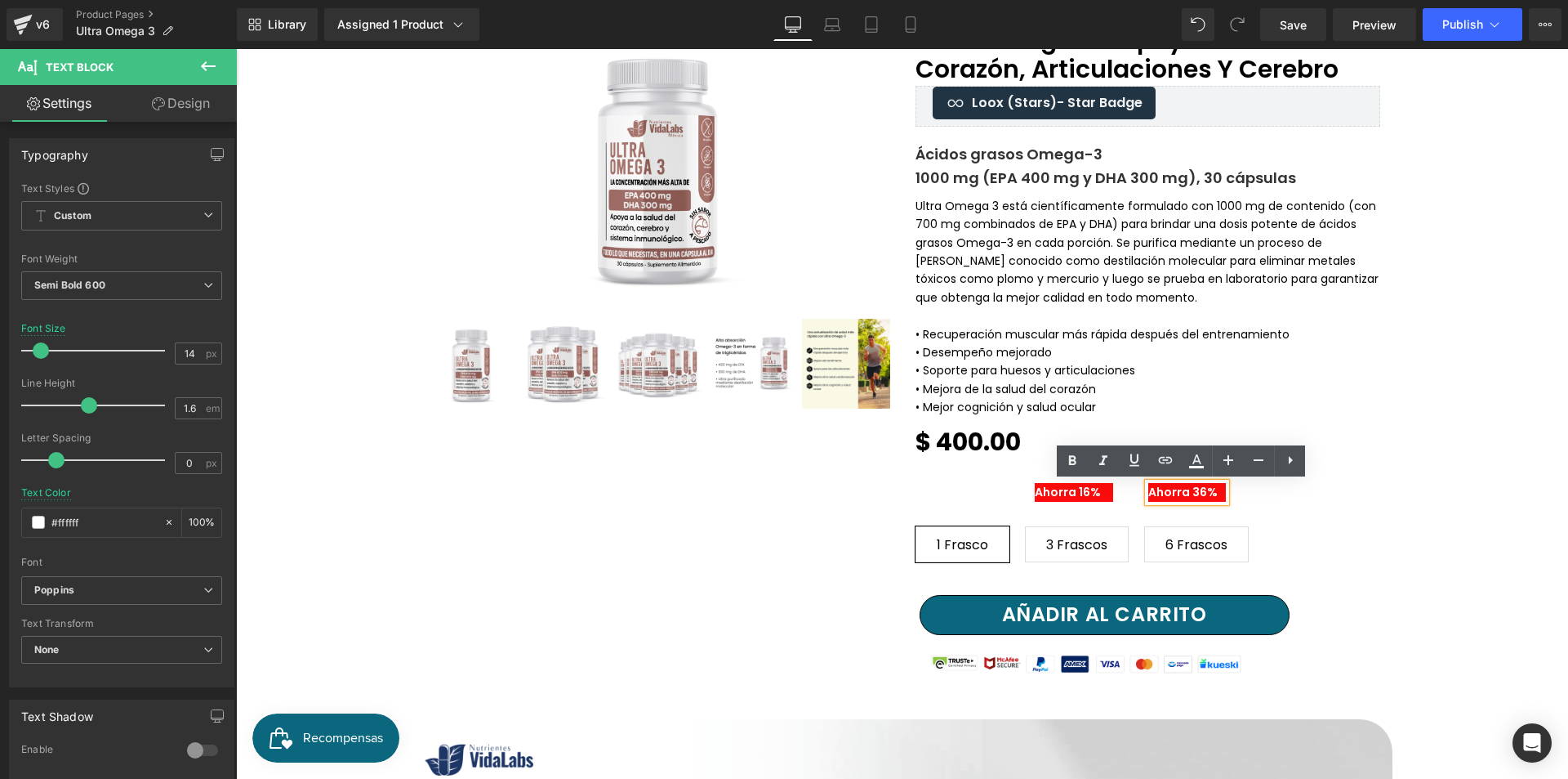
click at [1203, 492] on p "Ahorra 36%" at bounding box center [1188, 492] width 78 height 18
drag, startPoint x: 839, startPoint y: 491, endPoint x: 937, endPoint y: 486, distance: 98.1
click at [840, 491] on div "Ultra Omega 3 - Apoyo Para Tu Corazón, Articulaciones Y Cerebro (P) Title Loox …" at bounding box center [903, 352] width 980 height 735
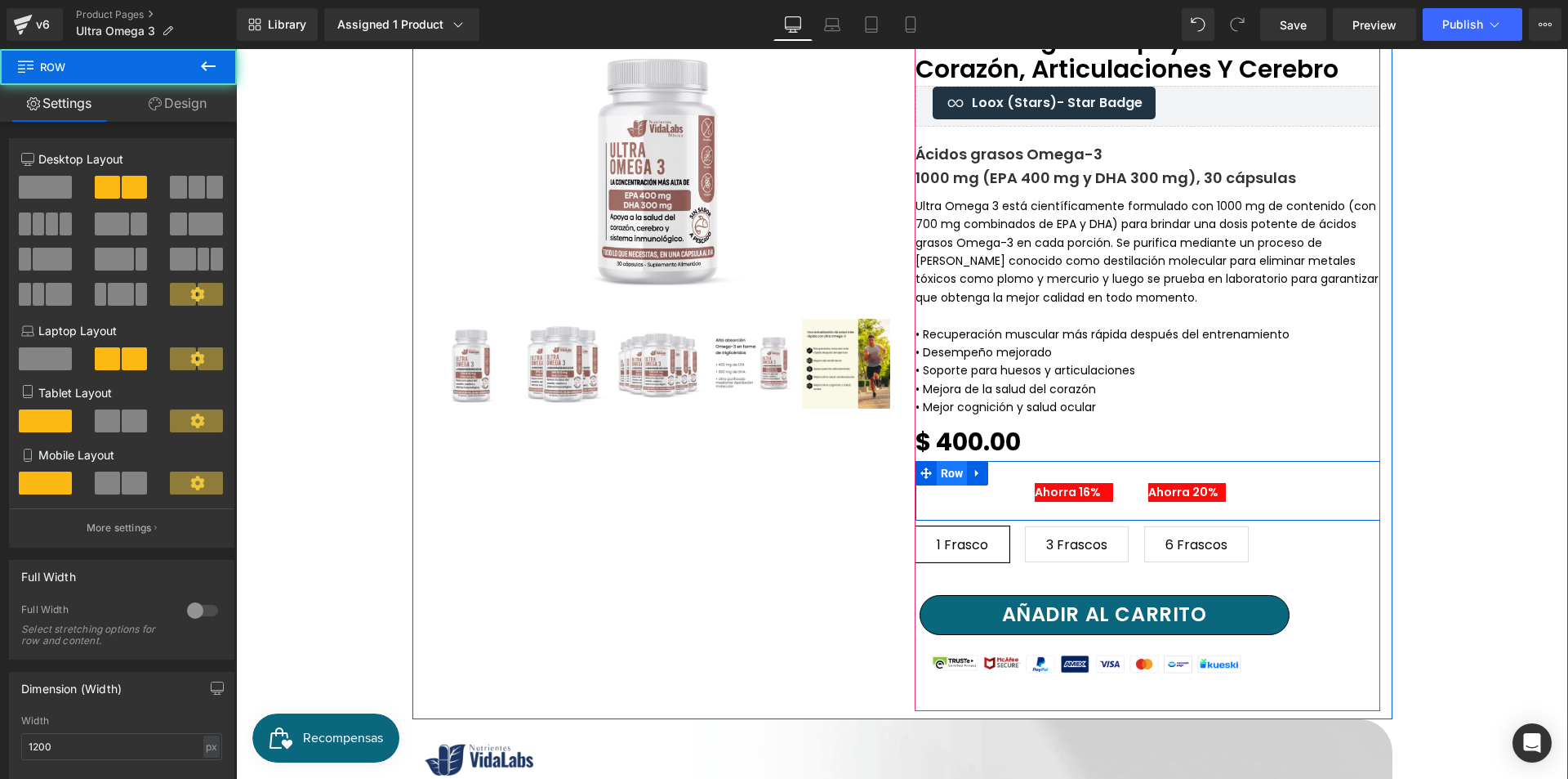
click at [942, 478] on span "Row" at bounding box center [952, 473] width 31 height 24
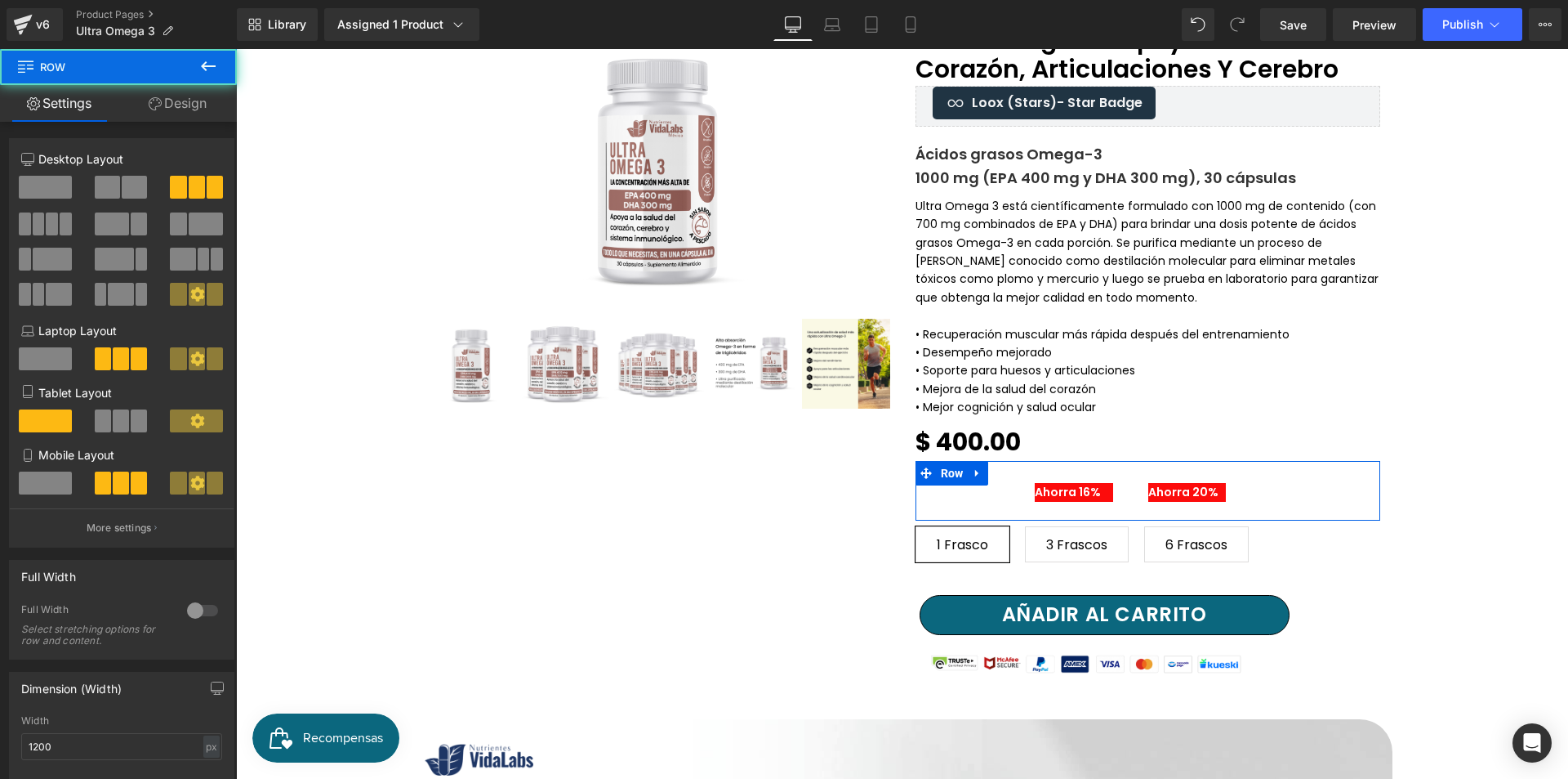
drag, startPoint x: 211, startPoint y: 115, endPoint x: 176, endPoint y: 211, distance: 102.2
click at [210, 115] on link "Design" at bounding box center [178, 103] width 119 height 37
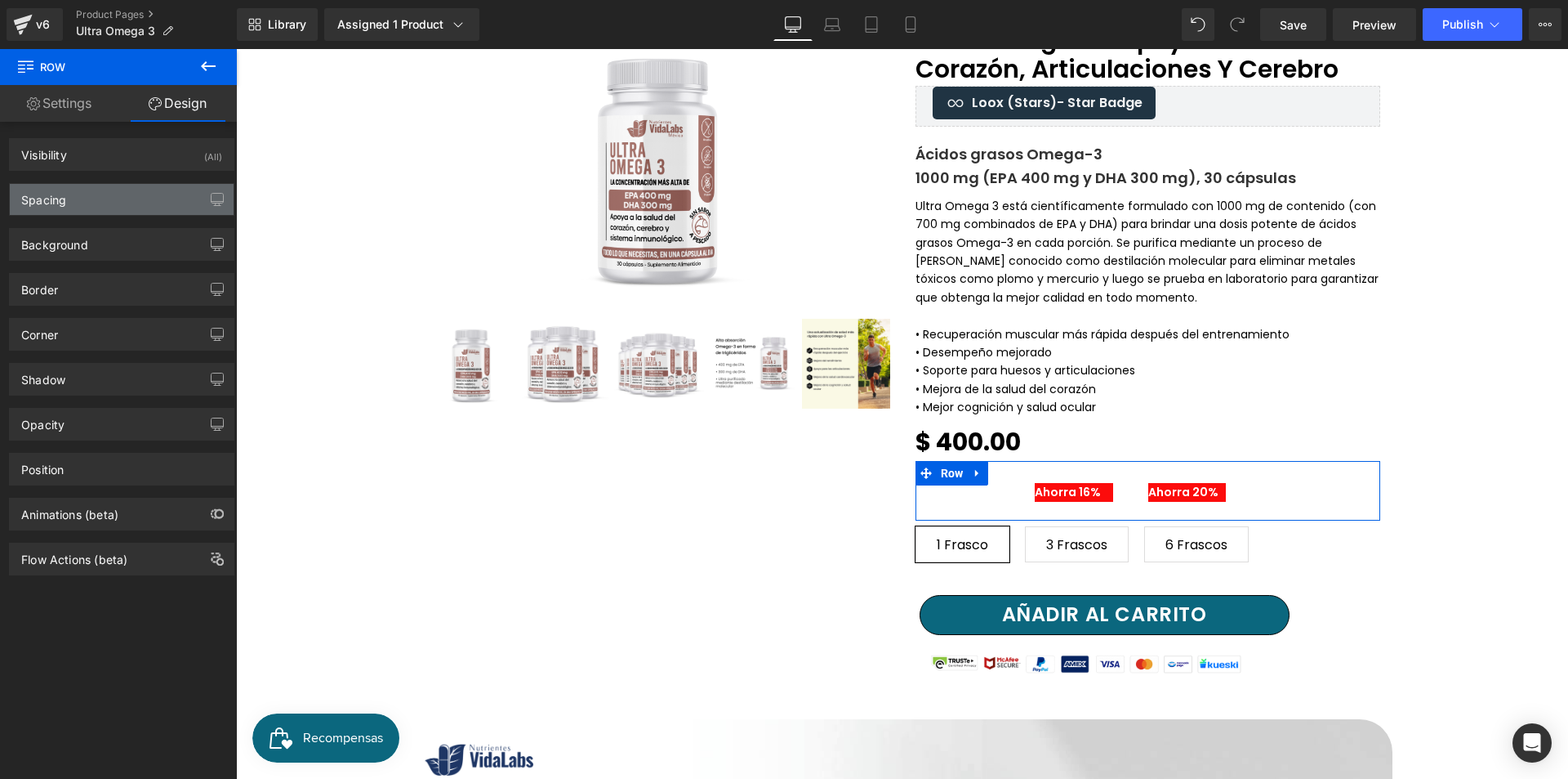
click at [150, 208] on div "Spacing" at bounding box center [121, 200] width 224 height 31
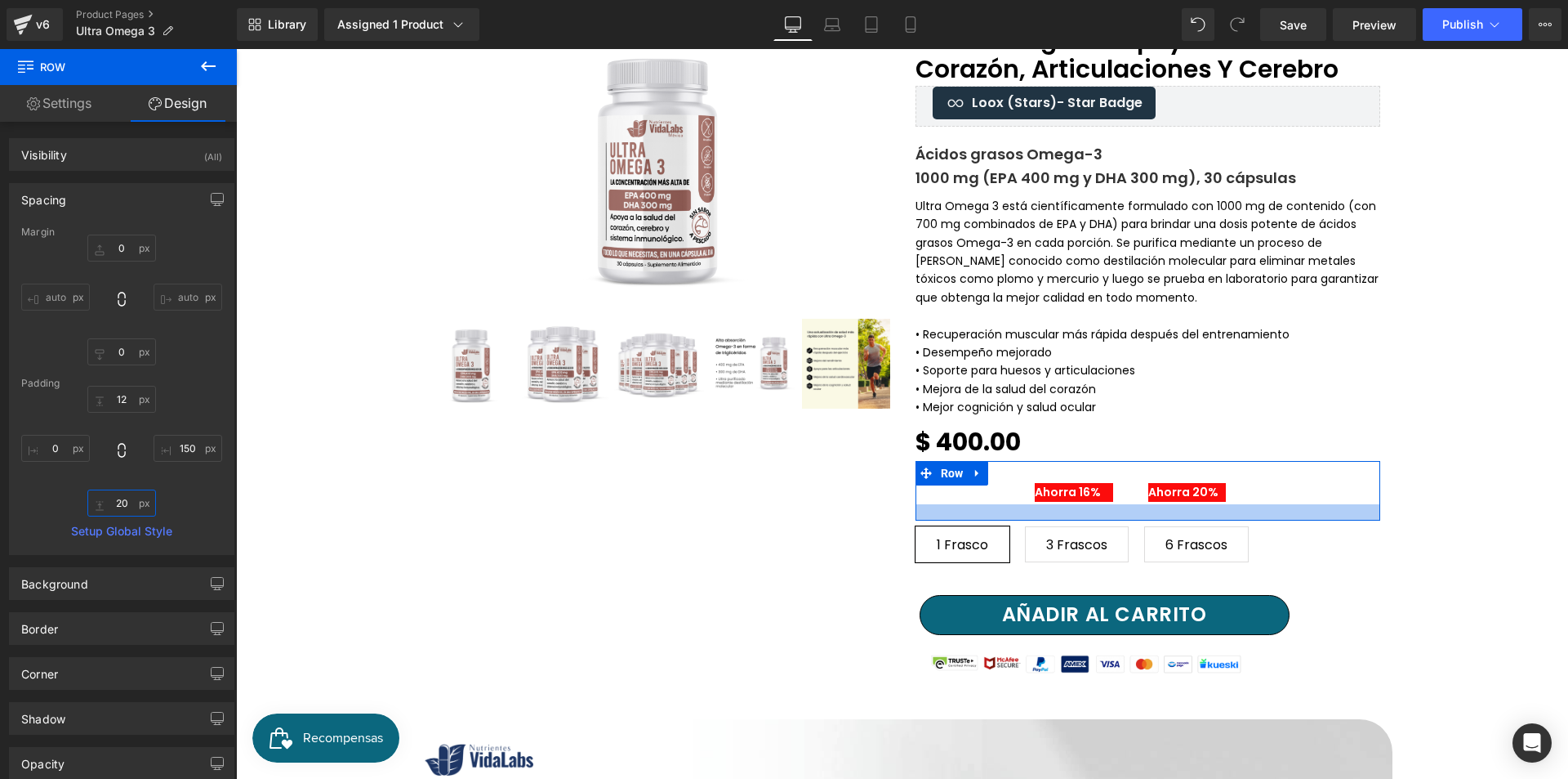
click at [126, 506] on input "20" at bounding box center [121, 502] width 69 height 27
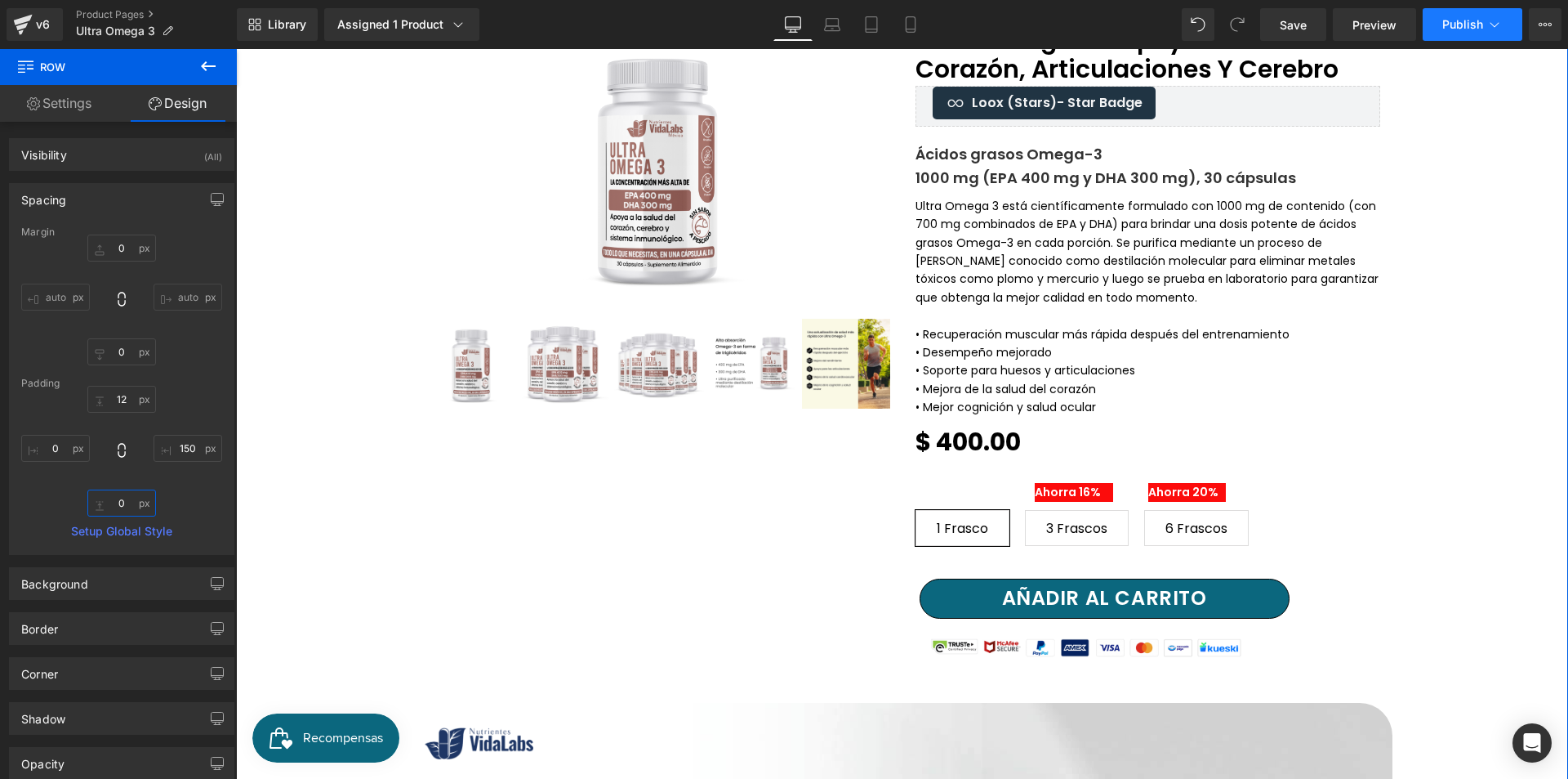
type input "0"
click at [1459, 34] on button "Publish" at bounding box center [1473, 24] width 99 height 32
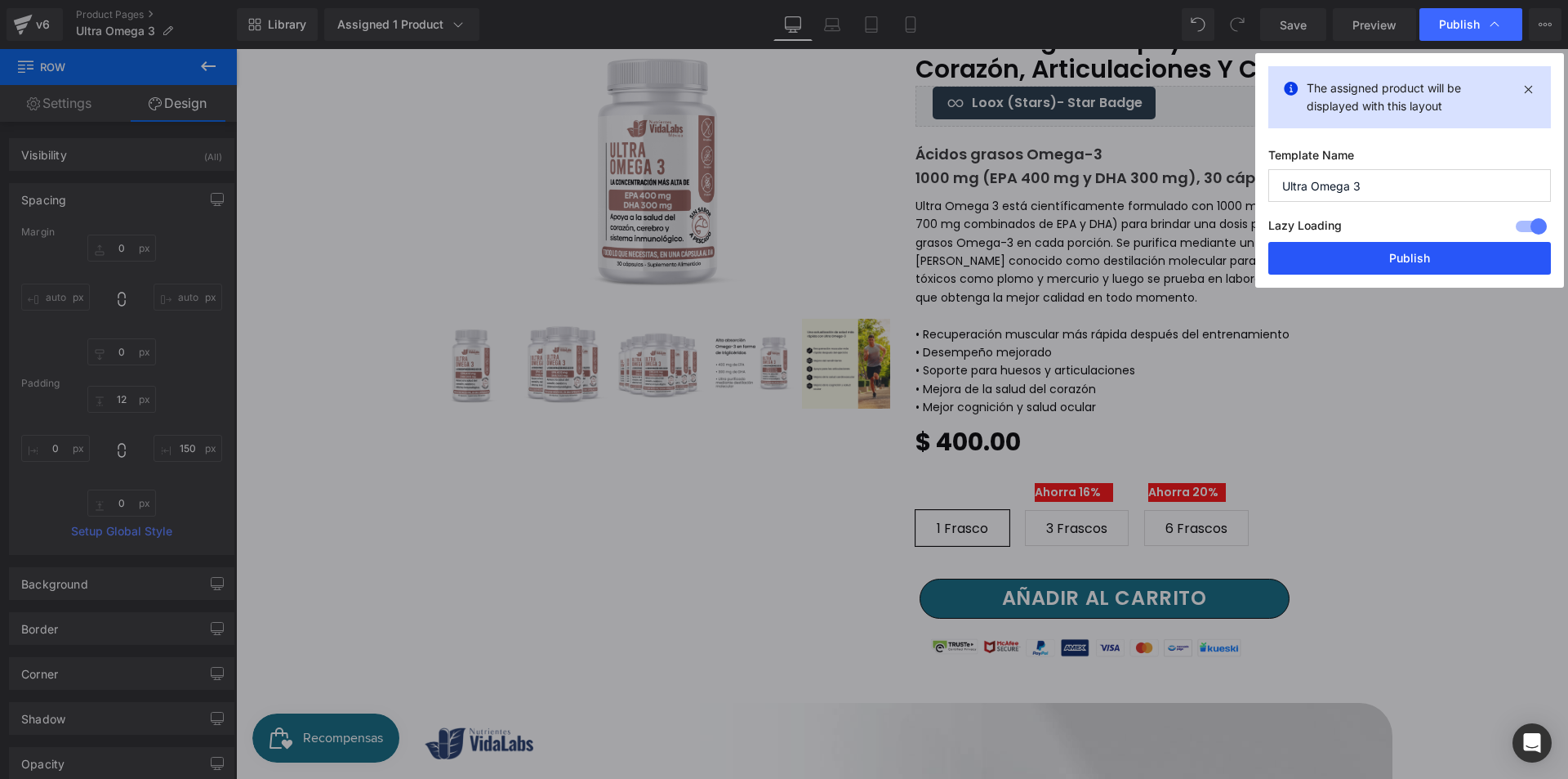
click at [1411, 263] on button "Publish" at bounding box center [1410, 257] width 283 height 32
